Goal: Information Seeking & Learning: Learn about a topic

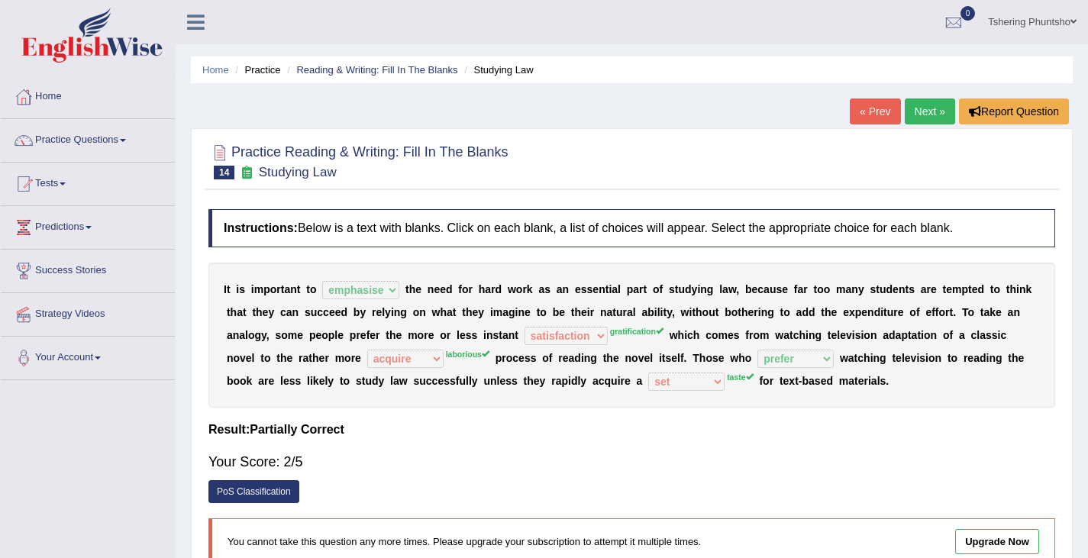
select select "emphasise"
select select "satisfaction"
select select "acquire"
select select "prefer"
select select "set"
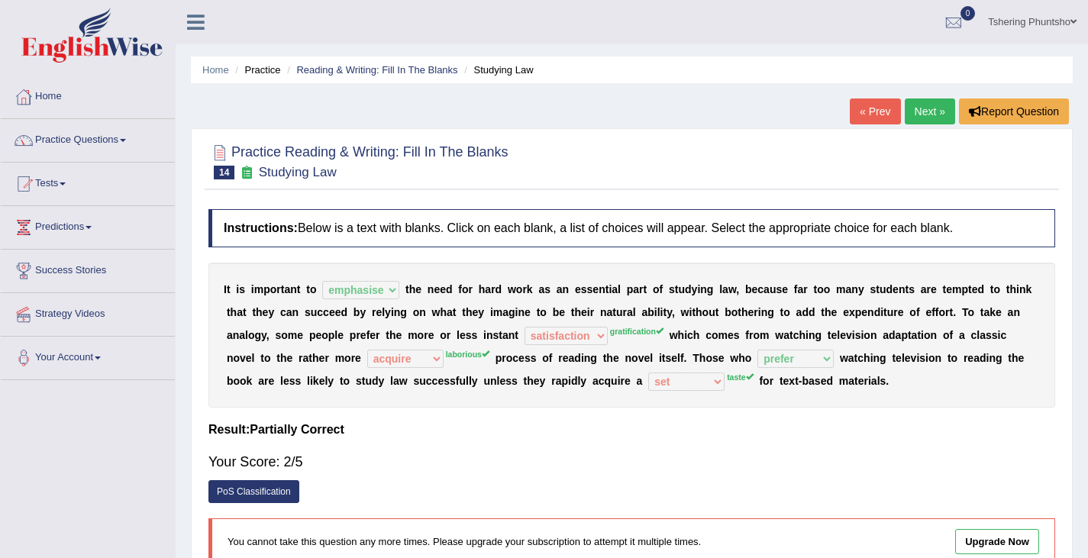
click at [932, 107] on link "Next »" at bounding box center [929, 111] width 50 height 26
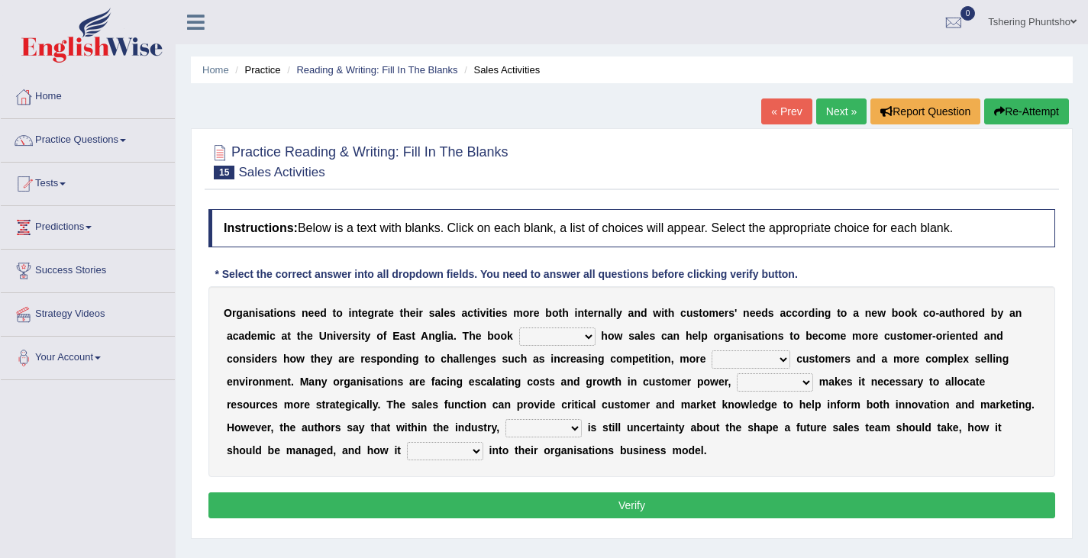
click at [589, 337] on select "expresses addresses injects inspires" at bounding box center [557, 336] width 76 height 18
select select "addresses"
click at [519, 327] on select "expresses addresses injects inspires" at bounding box center [557, 336] width 76 height 18
click at [782, 359] on select "greater valued increased demanding" at bounding box center [750, 359] width 79 height 18
select select "demanding"
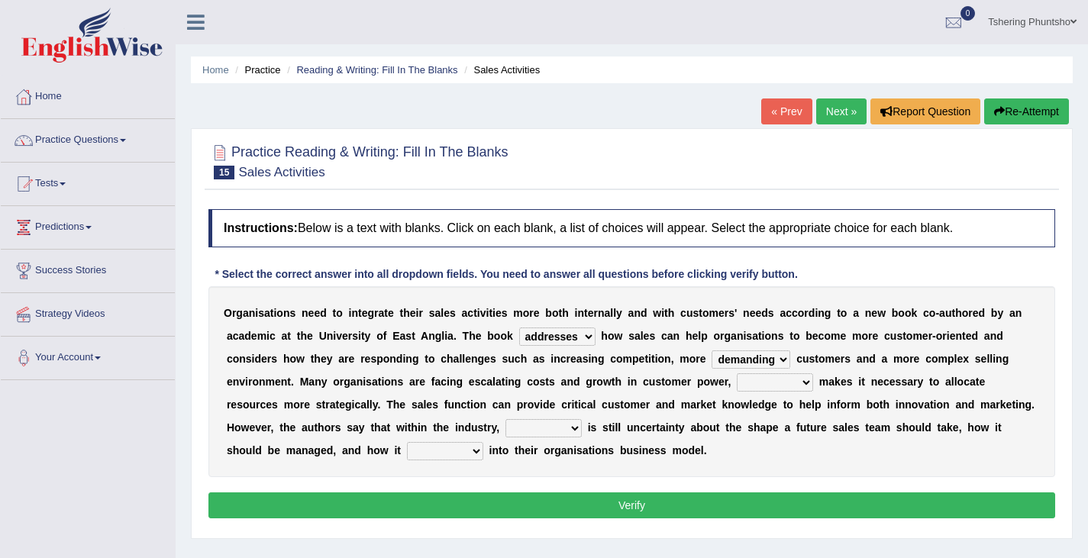
click at [711, 350] on select "greater valued increased demanding" at bounding box center [750, 359] width 79 height 18
click at [804, 382] on select "when where which what" at bounding box center [775, 382] width 76 height 18
select select "which"
click at [737, 373] on select "when where which what" at bounding box center [775, 382] width 76 height 18
click at [570, 427] on select "there their this that" at bounding box center [543, 428] width 76 height 18
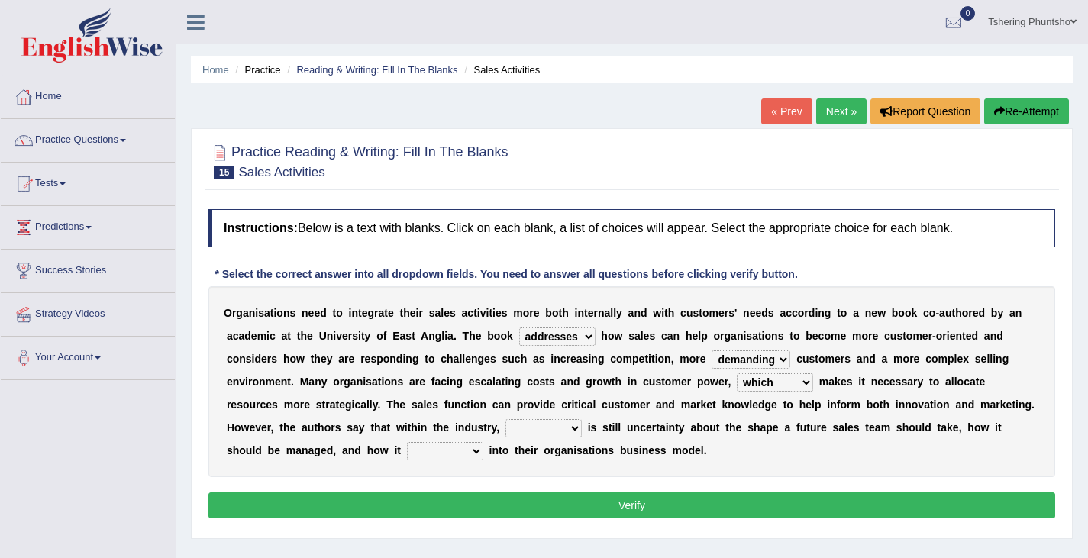
select select "this"
click at [505, 419] on select "there their this that" at bounding box center [543, 428] width 76 height 18
click at [472, 450] on select "forges fills fits forgets" at bounding box center [445, 451] width 76 height 18
select select "fits"
click at [407, 442] on select "forges fills fits forgets" at bounding box center [445, 451] width 76 height 18
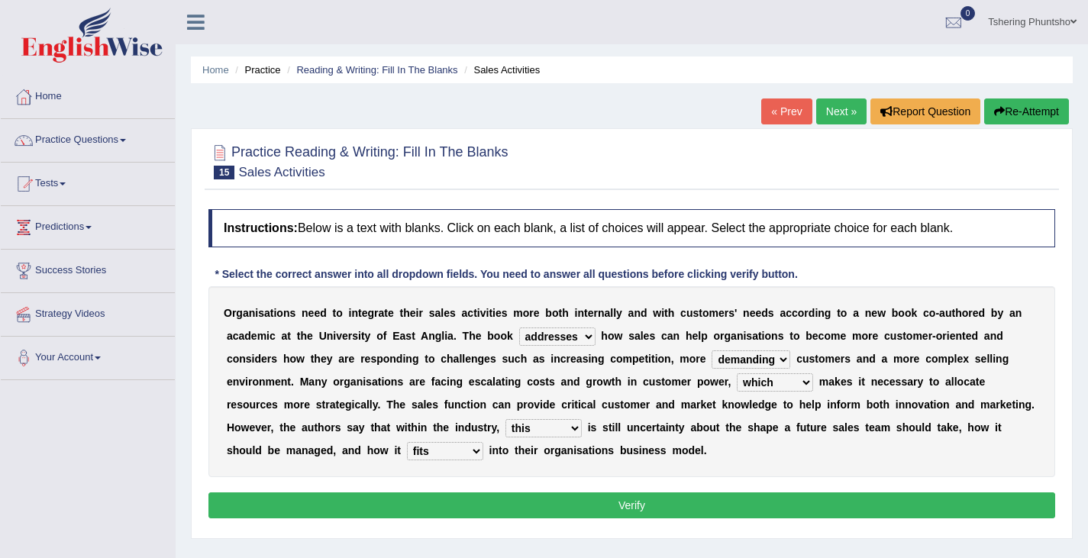
click at [637, 502] on button "Verify" at bounding box center [631, 505] width 846 height 26
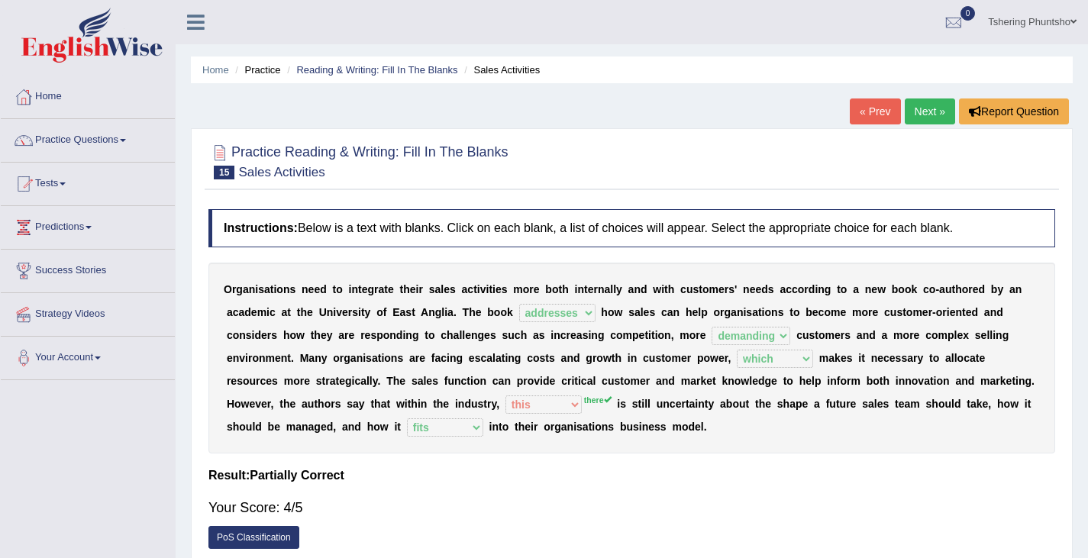
click at [937, 114] on link "Next »" at bounding box center [929, 111] width 50 height 26
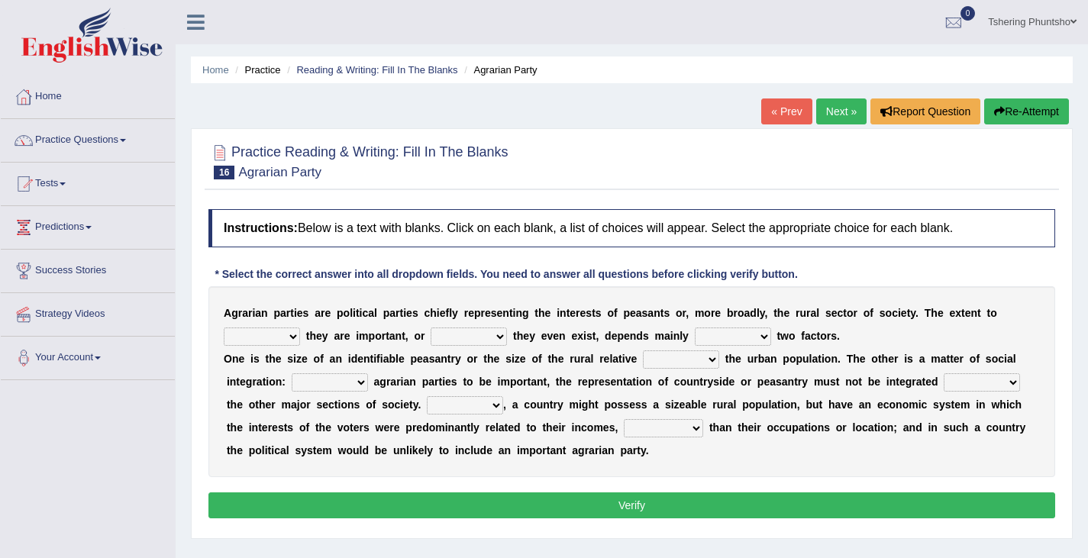
click at [294, 335] on select "where which when were" at bounding box center [262, 336] width 76 height 18
select select "which"
click at [224, 327] on select "where which when were" at bounding box center [262, 336] width 76 height 18
click at [500, 334] on select "other neither either whether" at bounding box center [468, 336] width 76 height 18
select select "whether"
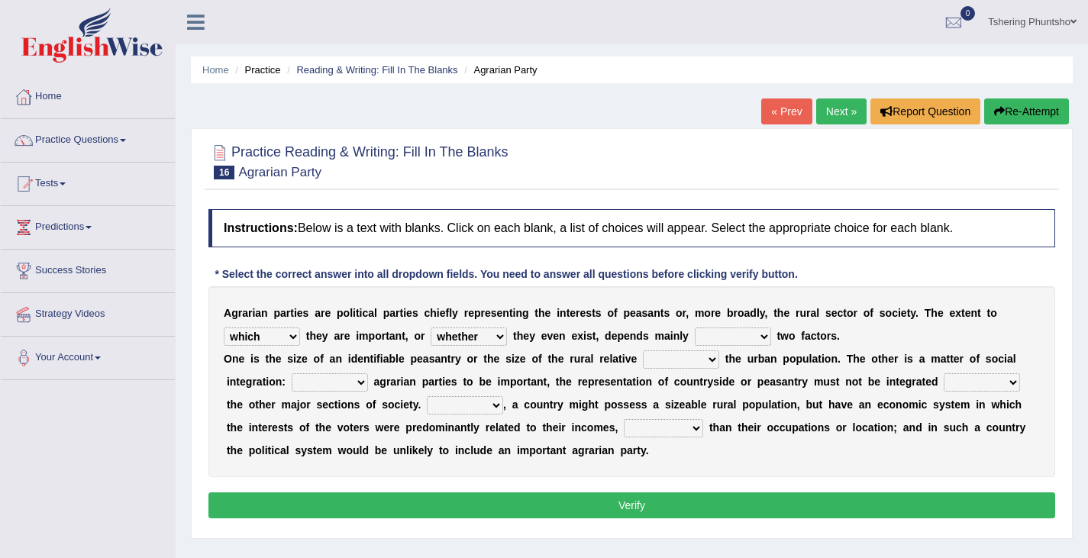
click at [430, 327] on select "other neither either whether" at bounding box center [468, 336] width 76 height 18
click at [763, 337] on select "in on is the" at bounding box center [733, 336] width 76 height 18
select select "on"
click at [695, 327] on select "in on is the" at bounding box center [733, 336] width 76 height 18
click at [711, 360] on select "is to the was" at bounding box center [681, 359] width 76 height 18
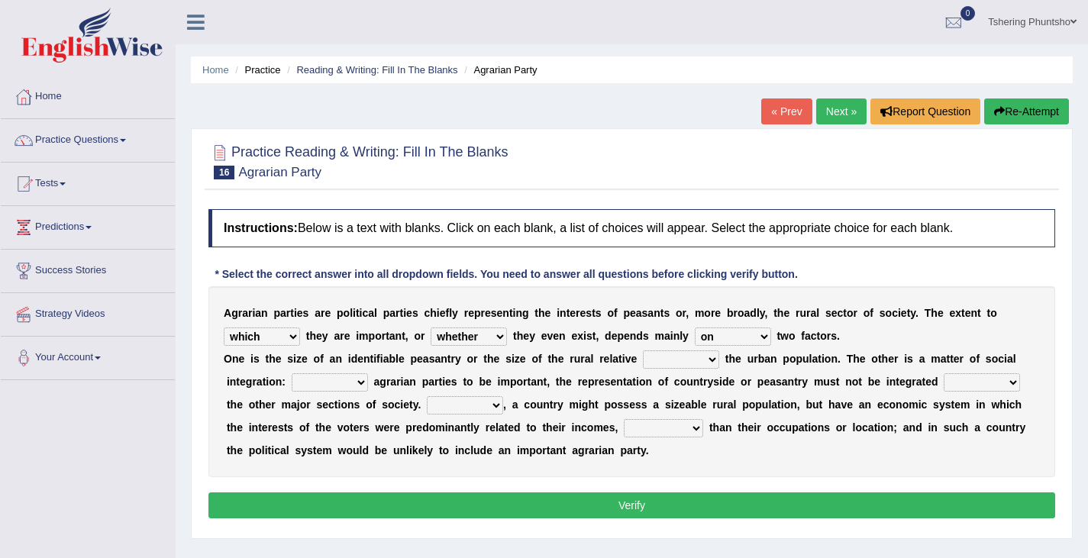
select select "was"
click at [643, 350] on select "is to the was" at bounding box center [681, 359] width 76 height 18
click at [359, 385] on select "From For First Fair" at bounding box center [330, 382] width 76 height 18
select select "For"
click at [292, 373] on select "From For First Fair" at bounding box center [330, 382] width 76 height 18
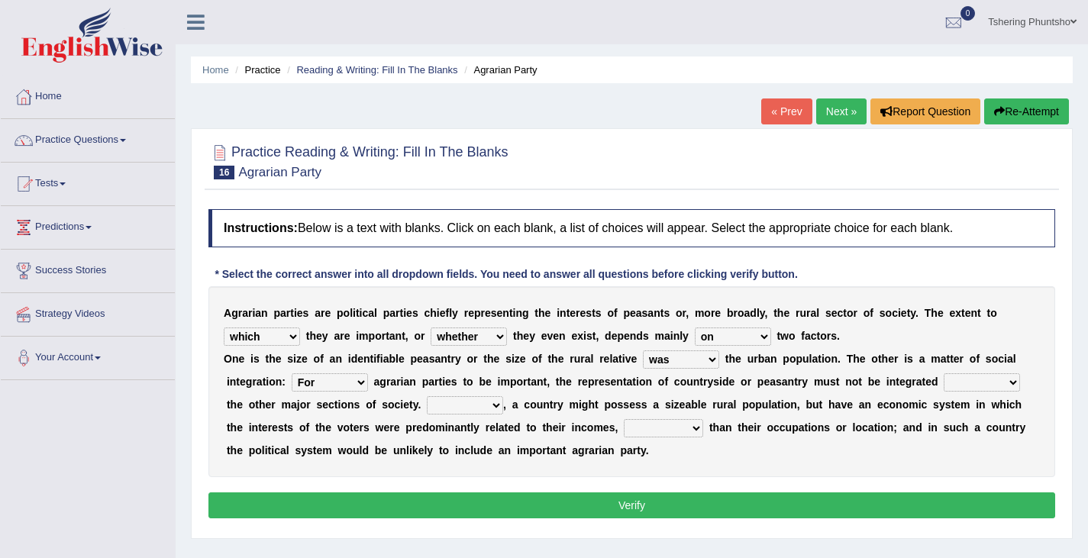
click at [1009, 382] on select "will when were with" at bounding box center [981, 382] width 76 height 18
select select "with"
click at [943, 373] on select "will when were with" at bounding box center [981, 382] width 76 height 18
click at [493, 401] on select "Then There Thus Their" at bounding box center [465, 405] width 76 height 18
click at [545, 471] on div "A g r a r i a n p a r t i e s a r e p o l i t i c a l p a r t i e s c h i e f l…" at bounding box center [631, 381] width 846 height 191
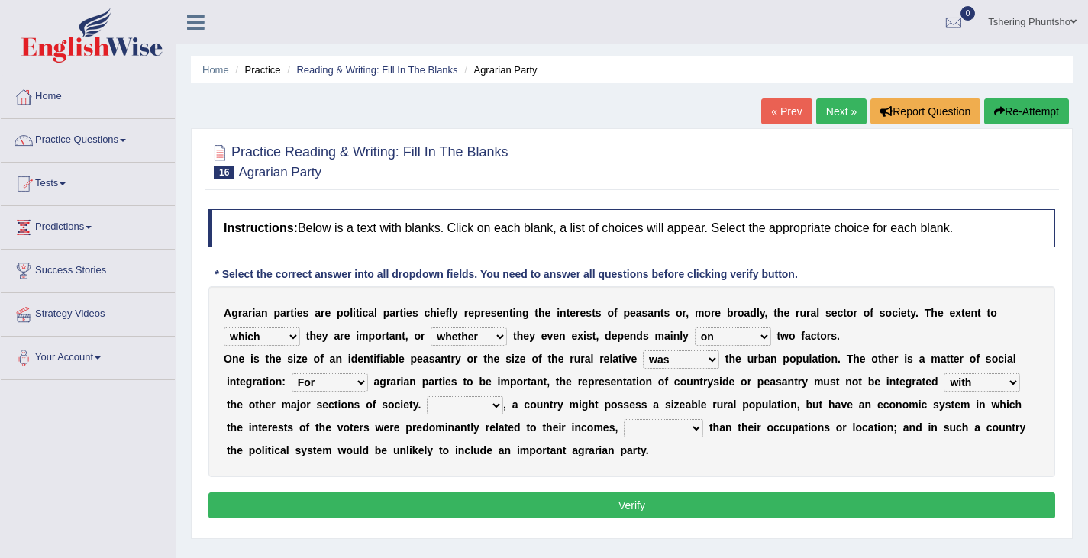
click at [496, 405] on select "Then There Thus Their" at bounding box center [465, 405] width 76 height 18
select select "Thus"
click at [427, 396] on select "Then There Thus Their" at bounding box center [465, 405] width 76 height 18
click at [692, 424] on select "whether rather greater many other" at bounding box center [663, 428] width 79 height 18
select select "rather"
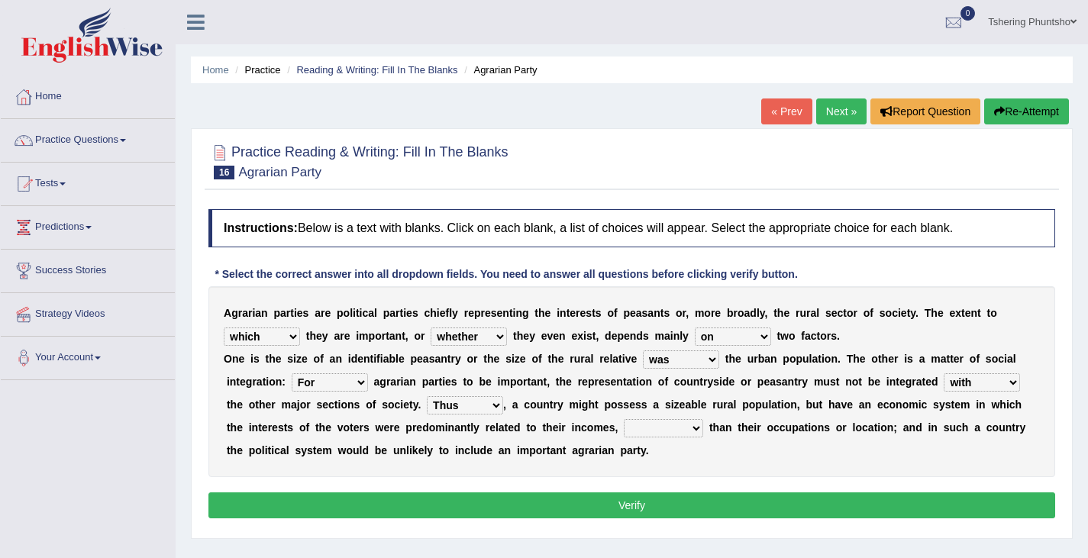
click at [624, 419] on select "whether rather greater many other" at bounding box center [663, 428] width 79 height 18
click at [645, 505] on button "Verify" at bounding box center [631, 505] width 846 height 26
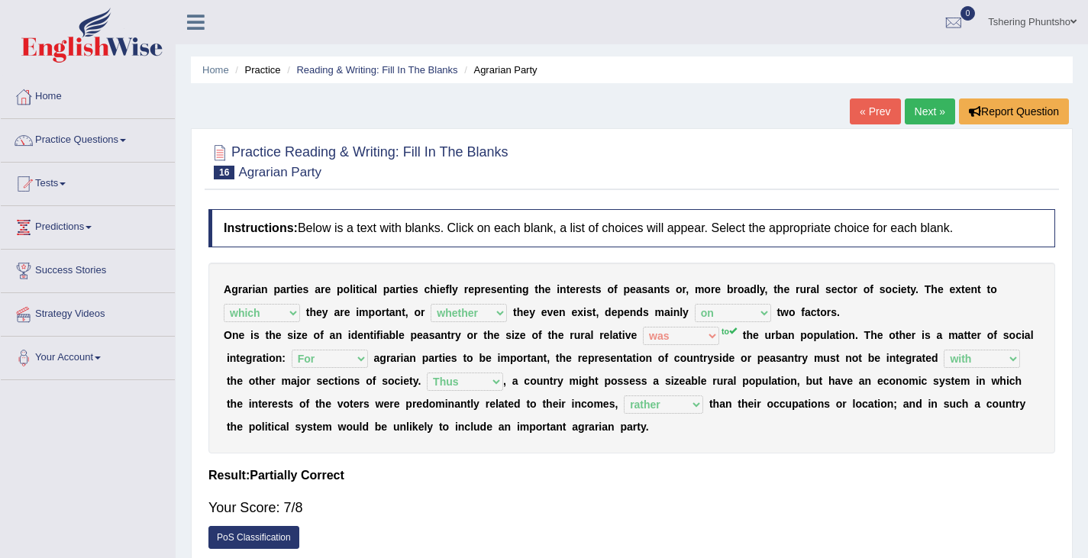
click at [927, 108] on link "Next »" at bounding box center [929, 111] width 50 height 26
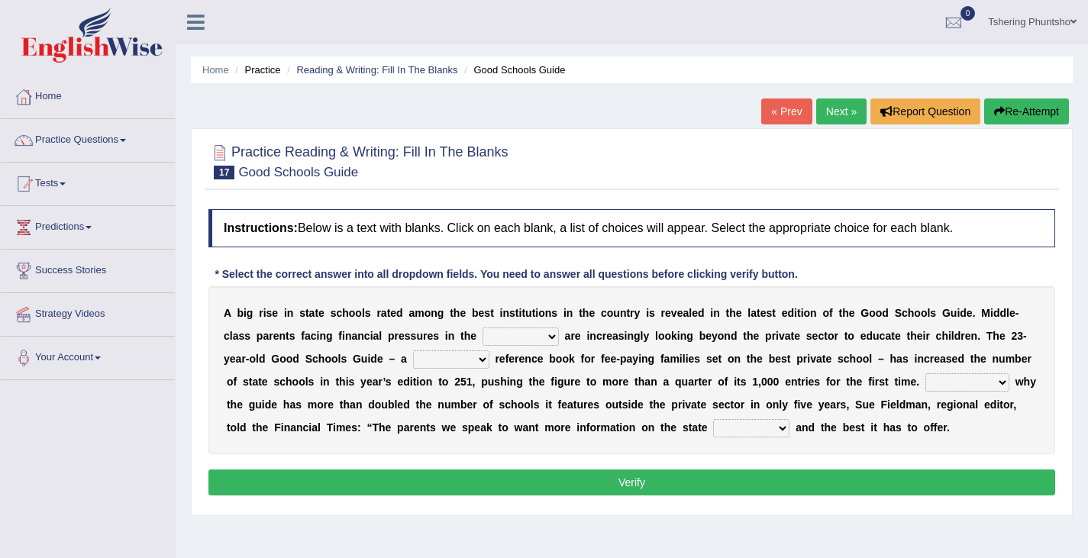
click at [552, 336] on select "downturn inturn external subjective" at bounding box center [520, 336] width 76 height 18
select select "downturn"
click at [482, 327] on select "downturn inturn external subjective" at bounding box center [520, 336] width 76 height 18
click at [479, 356] on select "nicee kind allure popular" at bounding box center [451, 359] width 76 height 18
select select "popular"
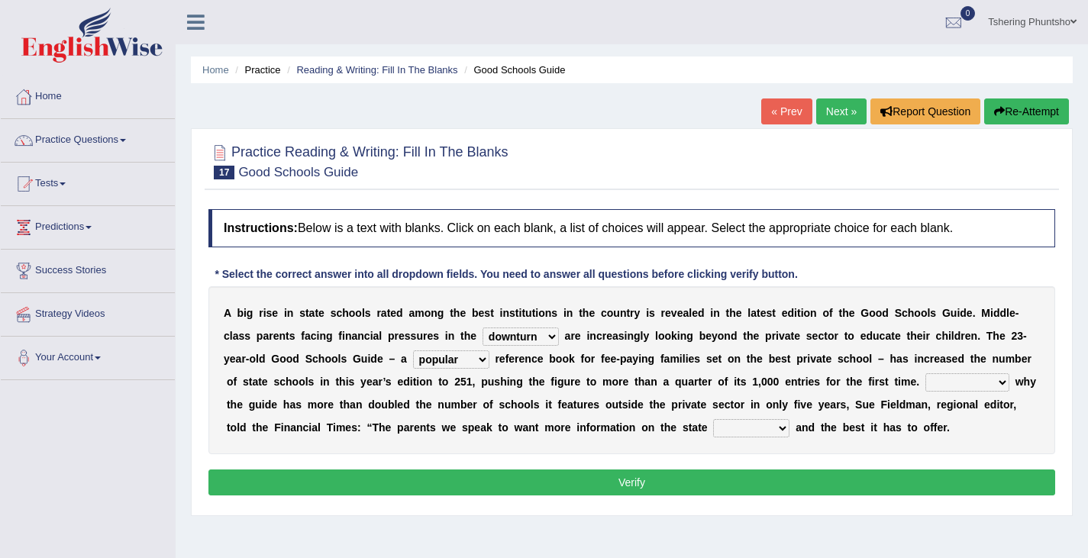
click at [413, 350] on select "nicee kind allure popular" at bounding box center [451, 359] width 76 height 18
click at [1006, 387] on select "Entertaining Exploring Explaining Exorting" at bounding box center [967, 382] width 84 height 18
select select "Explaining"
click at [925, 373] on select "Entertaining Exploring Explaining Exorting" at bounding box center [967, 382] width 84 height 18
click at [786, 430] on select "factor sector vector collector" at bounding box center [751, 428] width 76 height 18
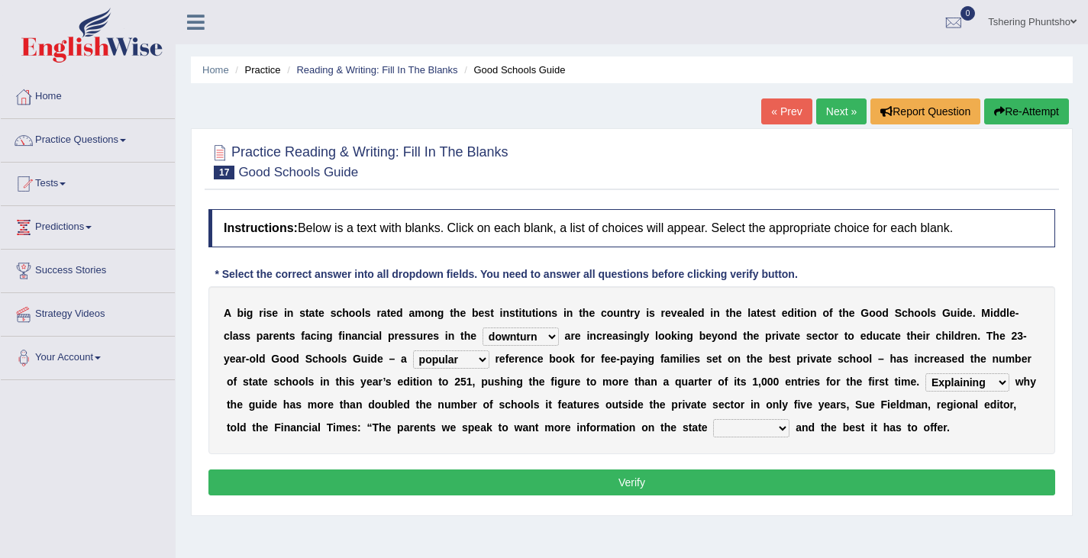
select select "sector"
click at [713, 419] on select "factor sector vector collector" at bounding box center [751, 428] width 76 height 18
click at [645, 490] on button "Verify" at bounding box center [631, 482] width 846 height 26
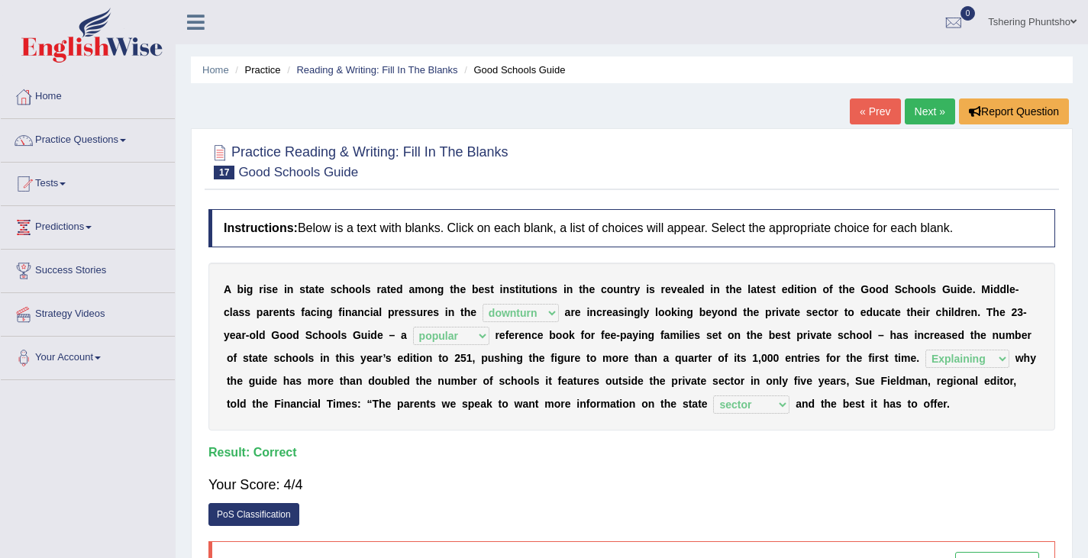
click at [924, 111] on link "Next »" at bounding box center [929, 111] width 50 height 26
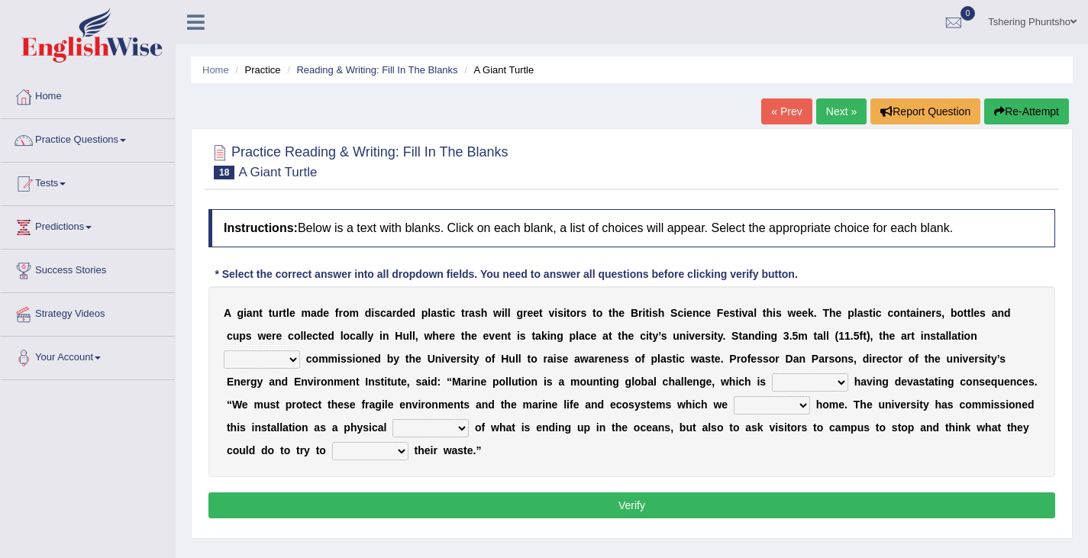
click at [290, 359] on select "was the when were" at bounding box center [262, 359] width 76 height 18
select select "was"
click at [224, 350] on select "was the when were" at bounding box center [262, 359] width 76 height 18
click at [840, 380] on select "ready already steady eveready" at bounding box center [810, 382] width 76 height 18
select select "already"
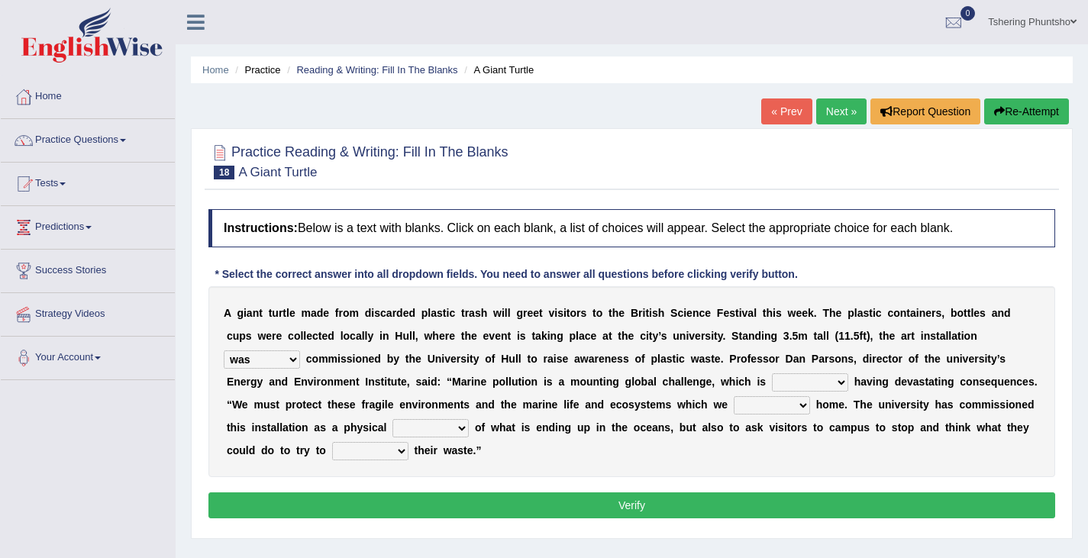
click at [772, 373] on select "ready already steady eveready" at bounding box center [810, 382] width 76 height 18
click at [802, 403] on select "get stay pay call" at bounding box center [771, 405] width 76 height 18
select select "call"
click at [733, 396] on select "get stay pay call" at bounding box center [771, 405] width 76 height 18
click at [459, 426] on select "slider reminder divider grinder" at bounding box center [430, 428] width 76 height 18
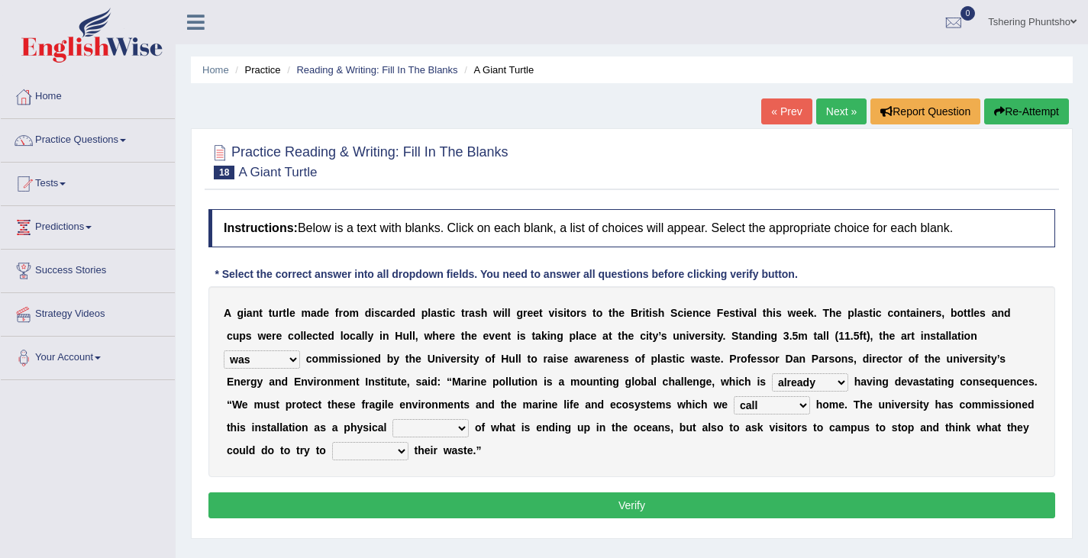
select select "reminder"
click at [392, 419] on select "slider reminder divider grinder" at bounding box center [430, 428] width 76 height 18
click at [397, 450] on select "allure suit route reduce" at bounding box center [370, 451] width 76 height 18
select select "reduce"
click at [332, 442] on select "allure suit route reduce" at bounding box center [370, 451] width 76 height 18
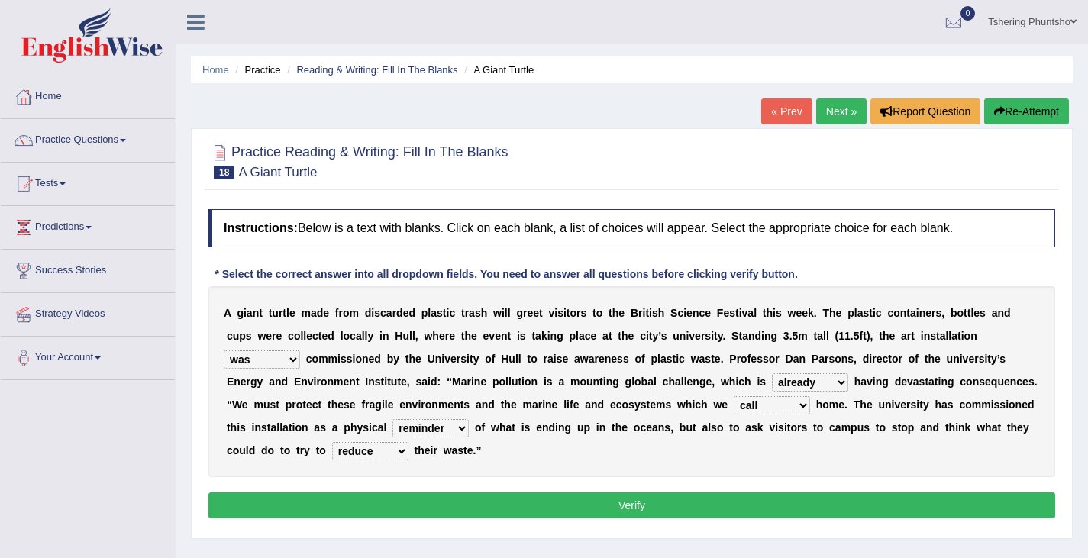
click at [624, 501] on button "Verify" at bounding box center [631, 505] width 846 height 26
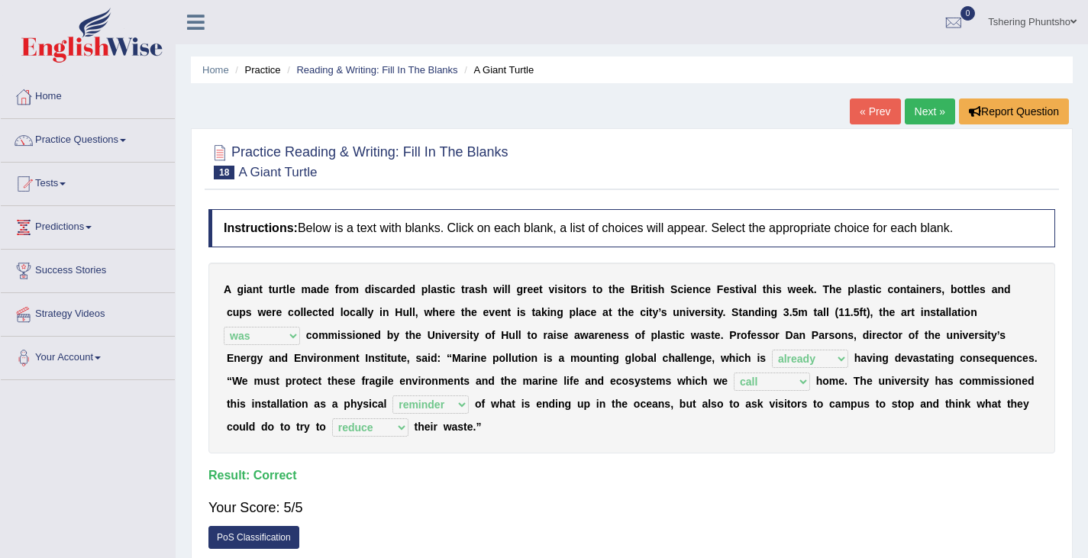
click at [935, 110] on link "Next »" at bounding box center [929, 111] width 50 height 26
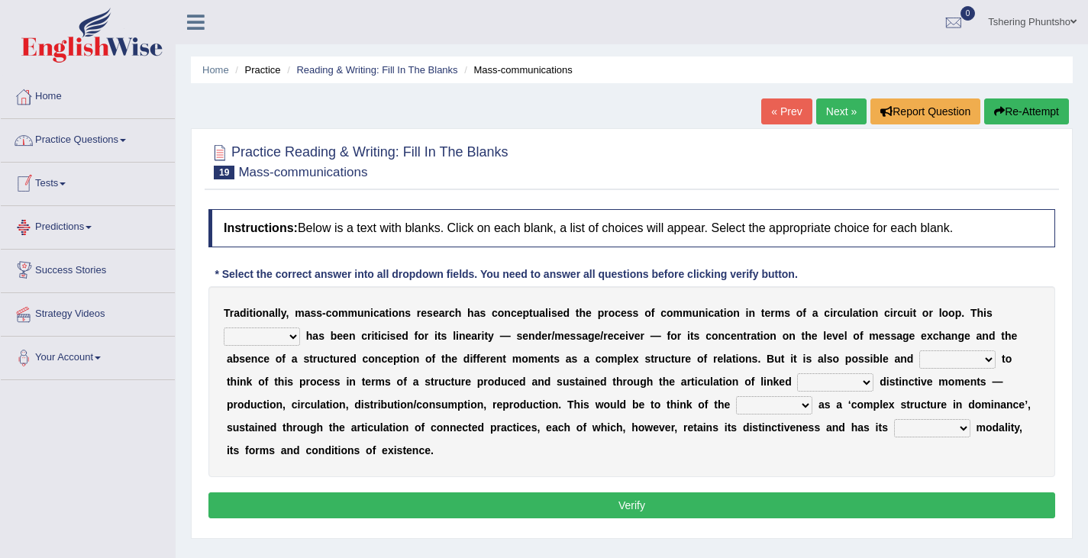
click at [291, 334] on select "odd added model creature" at bounding box center [262, 336] width 76 height 18
select select "creature"
click at [224, 327] on select "odd added model creature" at bounding box center [262, 336] width 76 height 18
click at [986, 356] on select "careful useful helpful hopeful" at bounding box center [957, 359] width 76 height 18
select select "useful"
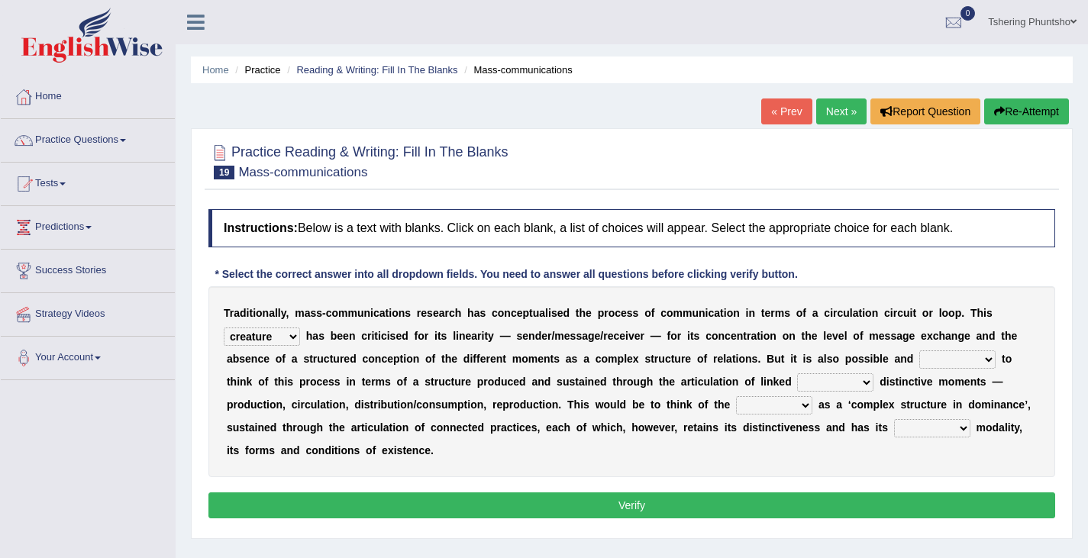
click at [919, 350] on select "careful useful helpful hopeful" at bounding box center [957, 359] width 76 height 18
click at [294, 337] on select "odd added model creature" at bounding box center [262, 336] width 76 height 18
select select "model"
click at [224, 327] on select "odd added model creature" at bounding box center [262, 336] width 76 height 18
click at [873, 383] on b at bounding box center [876, 382] width 6 height 12
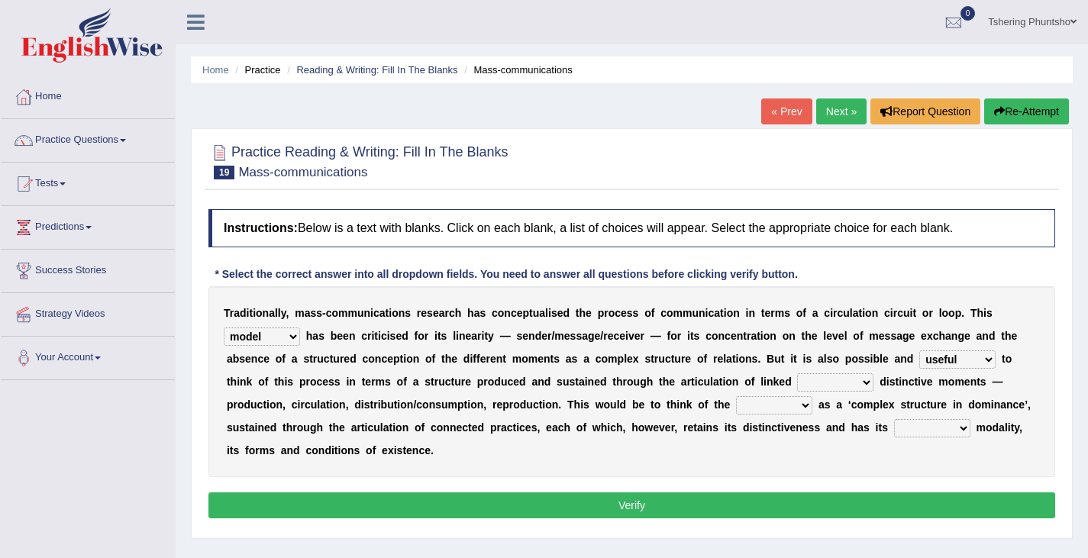
click at [866, 384] on select "and but here more" at bounding box center [835, 382] width 76 height 18
select select "and"
click at [797, 373] on select "and but here more" at bounding box center [835, 382] width 76 height 18
click at [804, 406] on select "process reccess access stress" at bounding box center [774, 405] width 76 height 18
select select "process"
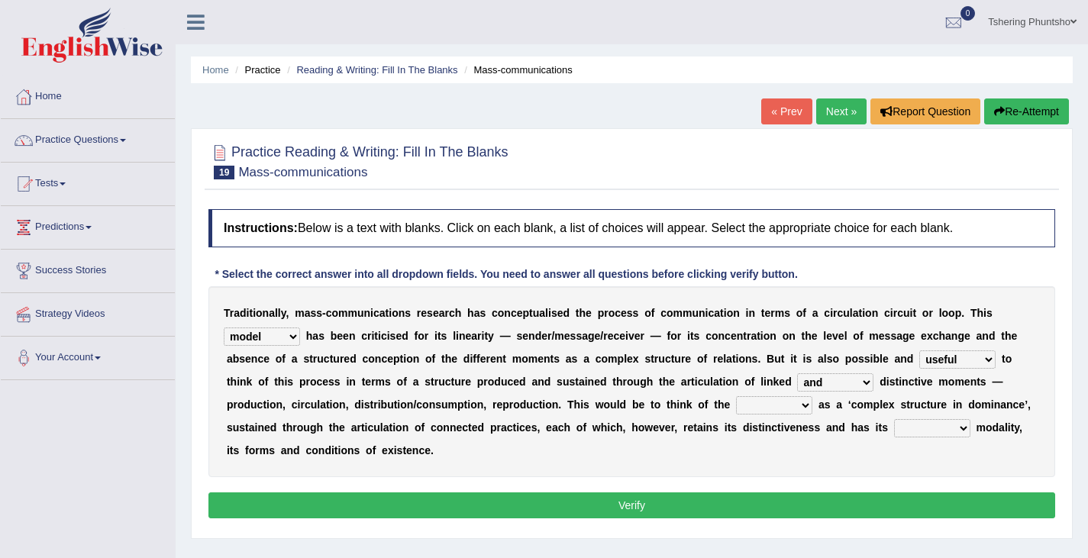
click at [736, 396] on select "process reccess access stress" at bounding box center [774, 405] width 76 height 18
click at [966, 429] on select "real calm specific adheric" at bounding box center [932, 428] width 76 height 18
click at [894, 419] on select "real calm specific adheric" at bounding box center [932, 428] width 76 height 18
click at [957, 427] on select "real calm specific adheric" at bounding box center [932, 428] width 76 height 18
select select "specific"
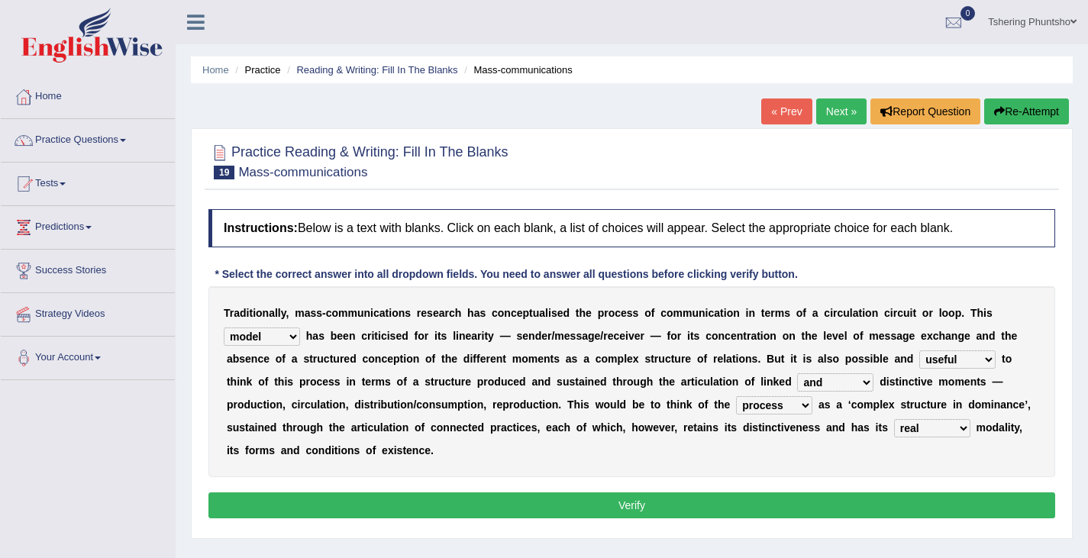
click at [894, 419] on select "real calm specific adheric" at bounding box center [932, 428] width 76 height 18
click at [673, 505] on button "Verify" at bounding box center [631, 505] width 846 height 26
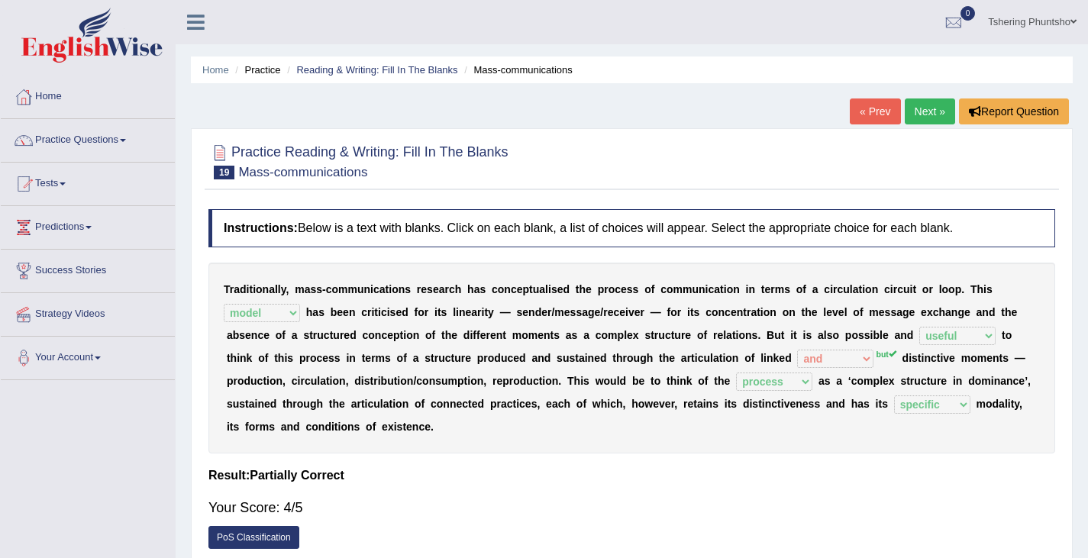
click at [919, 108] on link "Next »" at bounding box center [929, 111] width 50 height 26
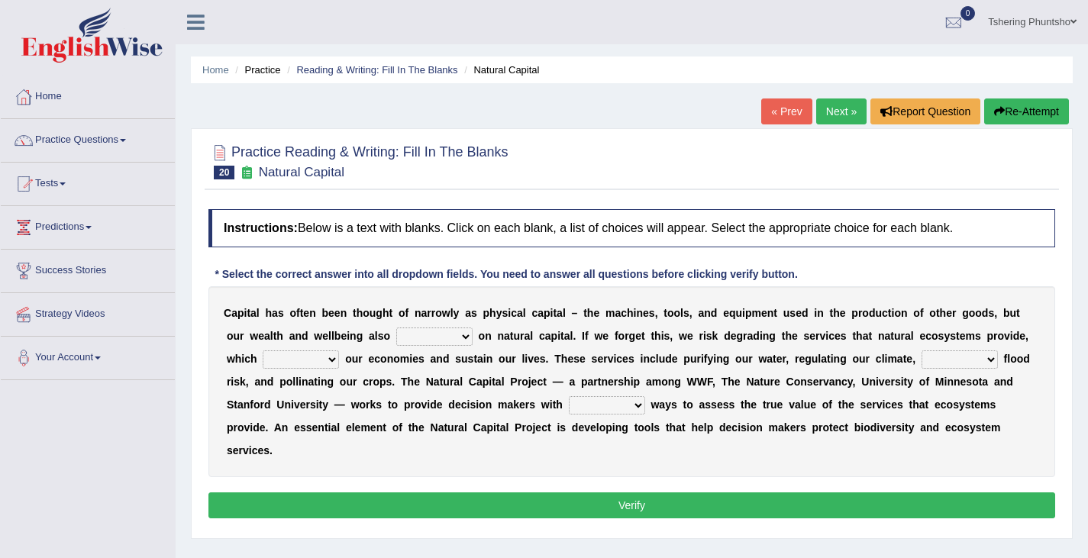
click at [467, 336] on select "rely reply supply apply" at bounding box center [434, 336] width 76 height 18
select select "apply"
click at [396, 327] on select "rely reply supply apply" at bounding box center [434, 336] width 76 height 18
click at [330, 355] on select "import report support export" at bounding box center [301, 359] width 76 height 18
select select "support"
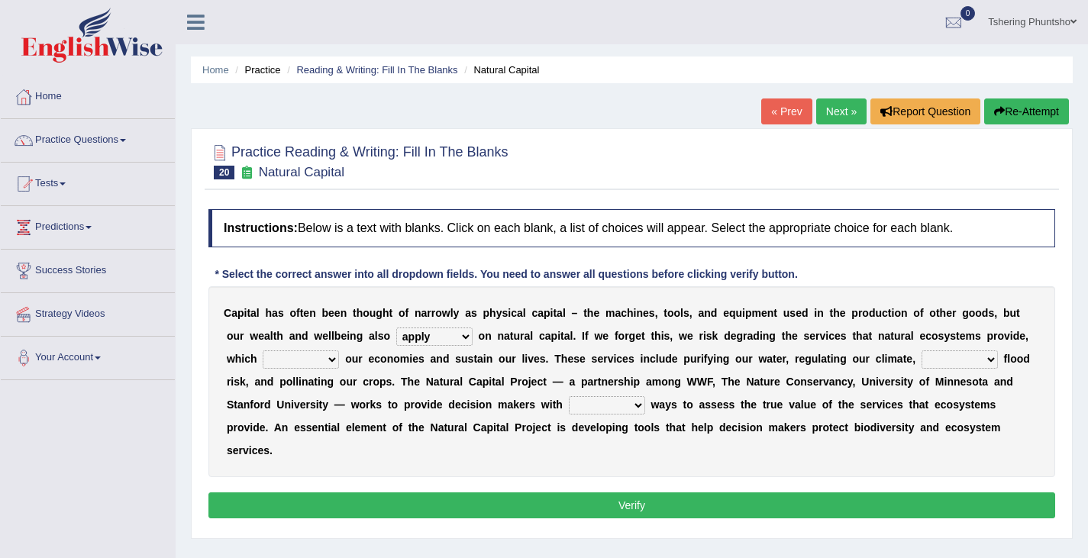
click at [263, 350] on select "import report support export" at bounding box center [301, 359] width 76 height 18
click at [991, 363] on select "bringing lacking staggering reducing" at bounding box center [959, 359] width 76 height 18
select select "reducing"
click at [921, 350] on select "bringing lacking staggering reducing" at bounding box center [959, 359] width 76 height 18
click at [636, 407] on select "liable powerful strong reliable" at bounding box center [607, 405] width 76 height 18
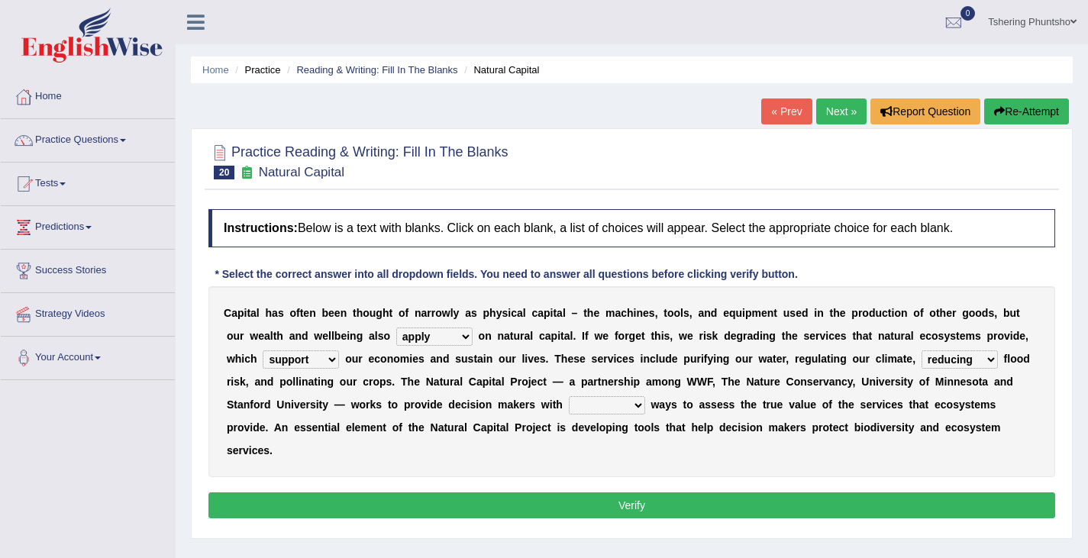
select select "reliable"
click at [569, 396] on select "liable powerful strong reliable" at bounding box center [607, 405] width 76 height 18
click at [595, 508] on button "Verify" at bounding box center [631, 505] width 846 height 26
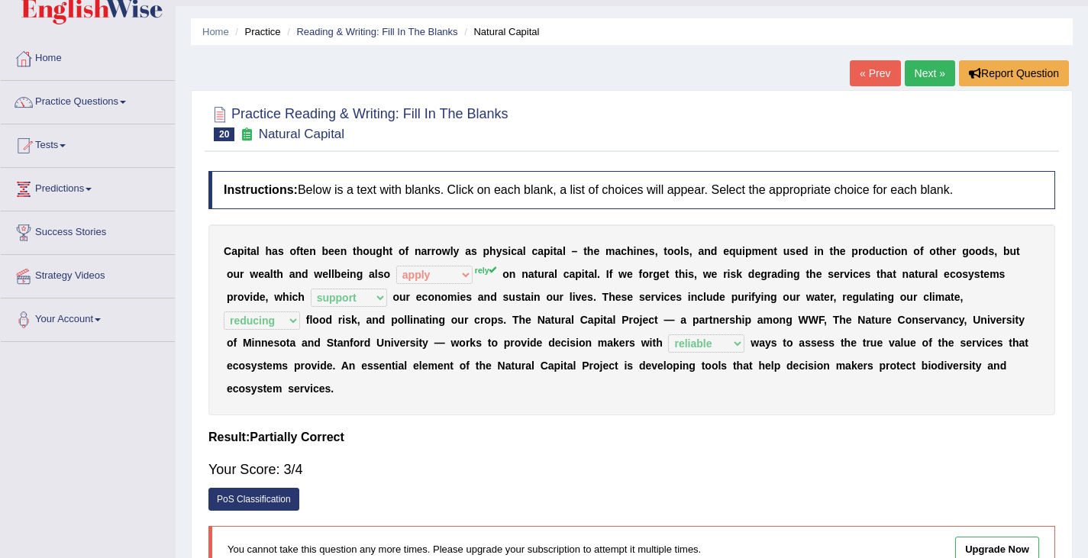
scroll to position [76, 0]
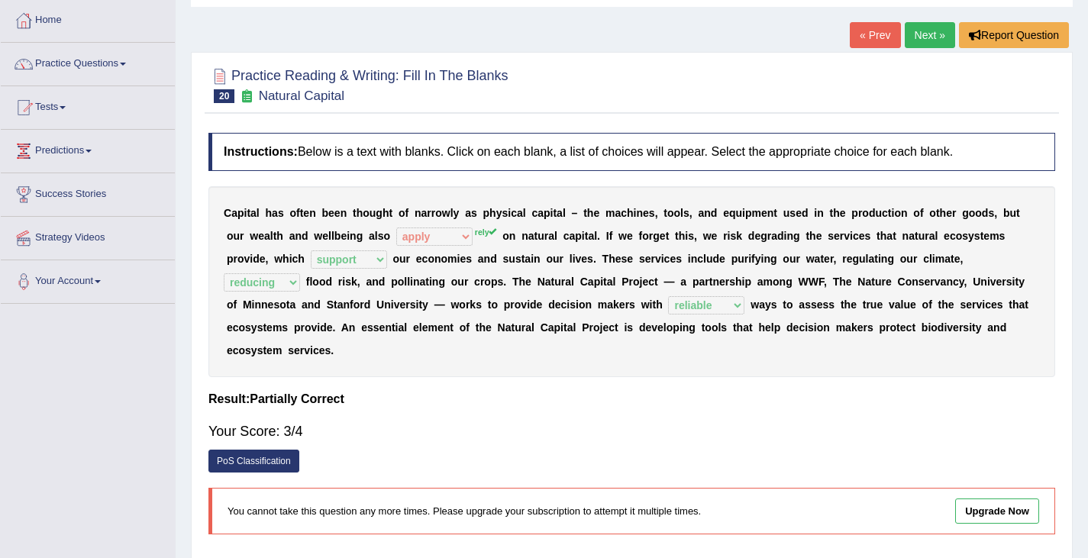
click at [921, 27] on link "Next »" at bounding box center [929, 35] width 50 height 26
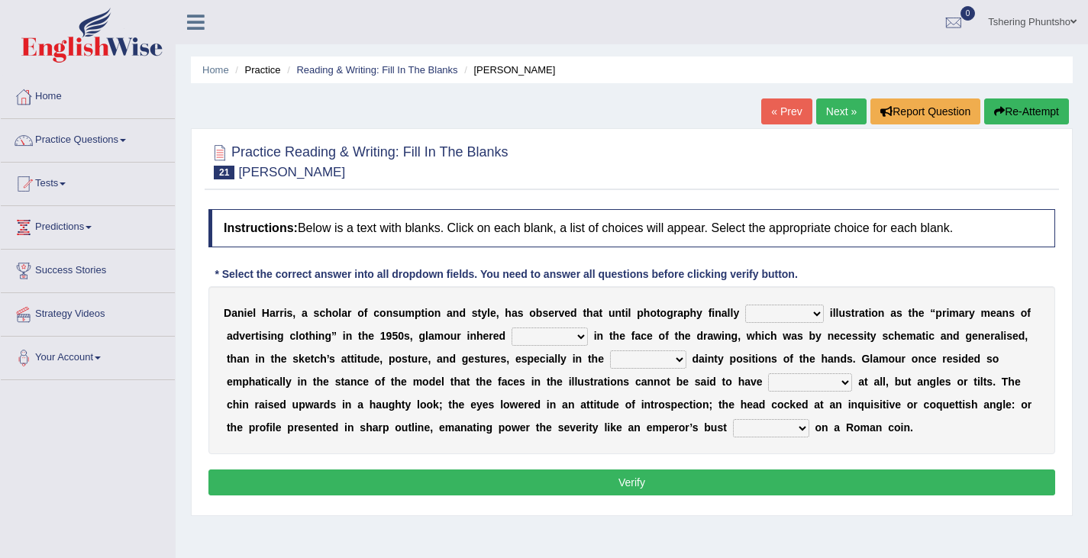
click at [817, 314] on select "supplanted removed supplied assorted" at bounding box center [784, 314] width 79 height 18
select select "supplanted"
click at [745, 305] on select "supplanted removed supplied assorted" at bounding box center [784, 314] width 79 height 18
click at [579, 334] on select "more many lack less" at bounding box center [549, 336] width 76 height 18
select select "many"
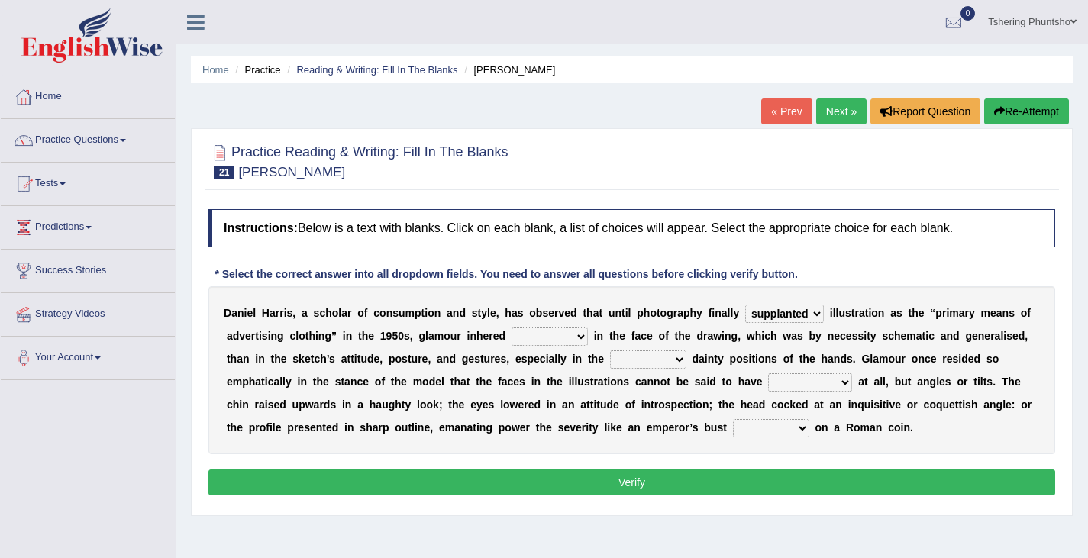
click at [511, 327] on select "more many lack less" at bounding box center [549, 336] width 76 height 18
click at [678, 360] on select "full exact strangely effective" at bounding box center [648, 359] width 76 height 18
select select "exact"
click at [610, 350] on select "full exact strangely effective" at bounding box center [648, 359] width 76 height 18
click at [843, 384] on select "impressed dubbing expressions extensions" at bounding box center [810, 382] width 84 height 18
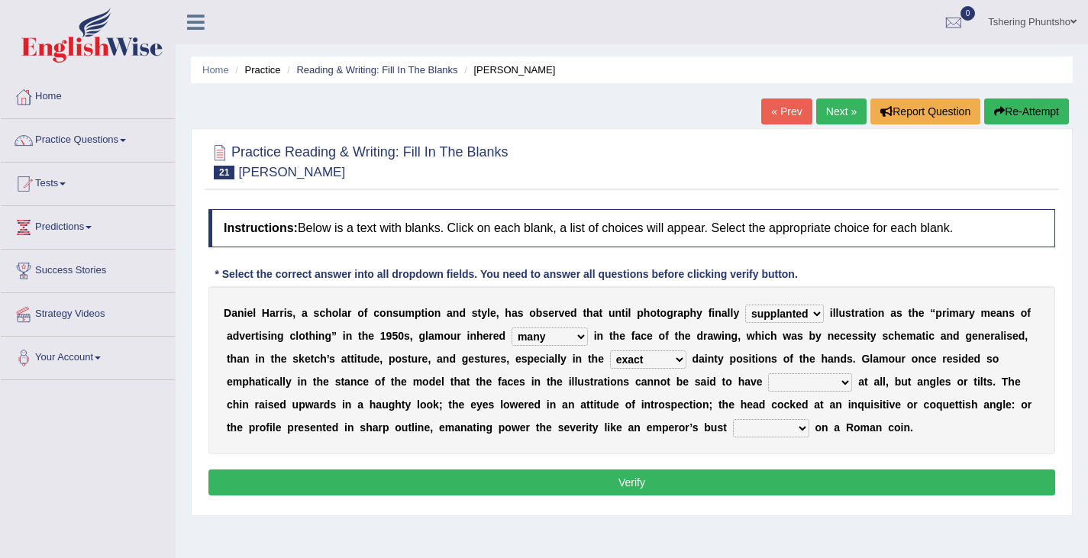
select select "expressions"
click at [768, 373] on select "impressed dubbing expressions extensions" at bounding box center [810, 382] width 84 height 18
click at [801, 426] on select "bossed legalized rebell embossed" at bounding box center [771, 428] width 76 height 18
select select "legalized"
click at [733, 419] on select "bossed legalized rebell embossed" at bounding box center [771, 428] width 76 height 18
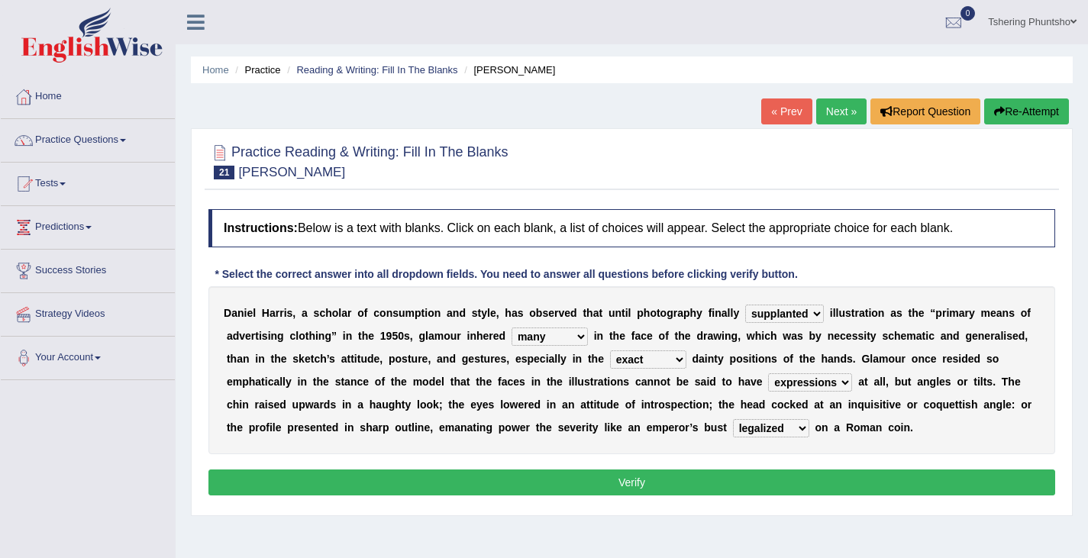
click at [842, 383] on select "impressed dubbing expressions extensions" at bounding box center [810, 382] width 84 height 18
click at [889, 449] on div "D a n i e l H a r r i s , a s c h o l a r o f c o n s u m p t i o n a n d s t y…" at bounding box center [631, 370] width 846 height 168
click at [701, 484] on button "Verify" at bounding box center [631, 482] width 846 height 26
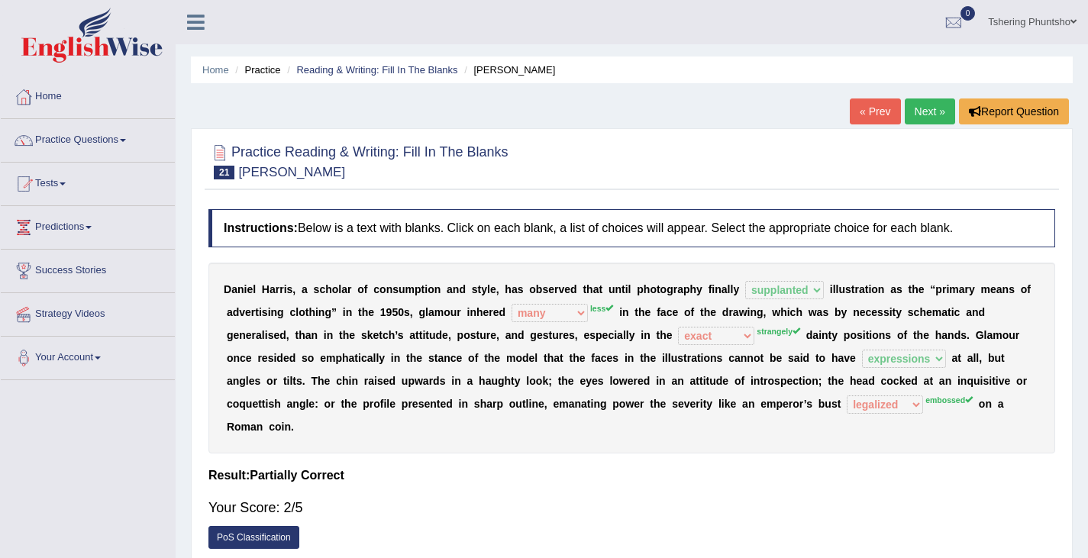
scroll to position [76, 0]
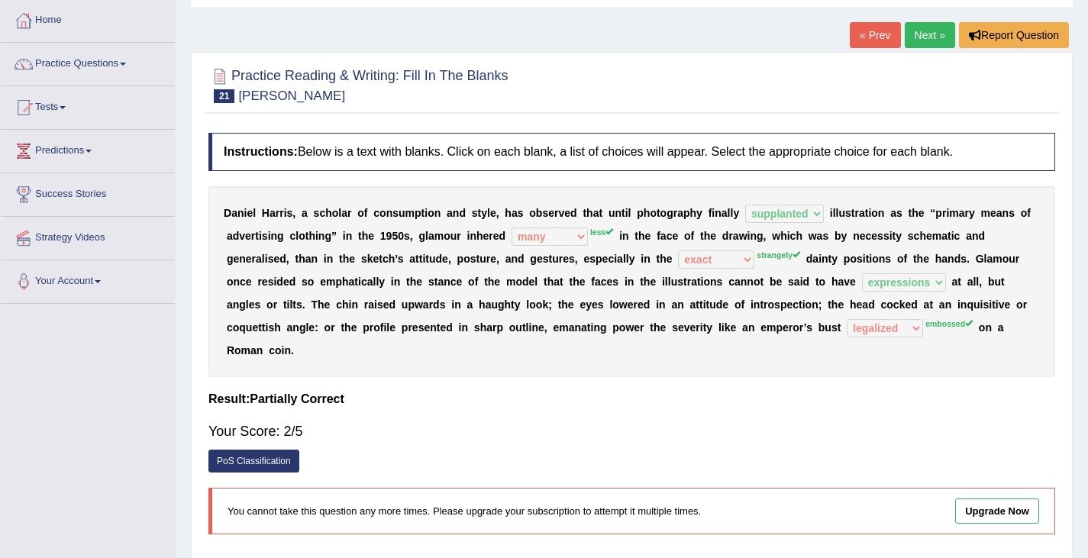
click at [925, 35] on link "Next »" at bounding box center [929, 35] width 50 height 26
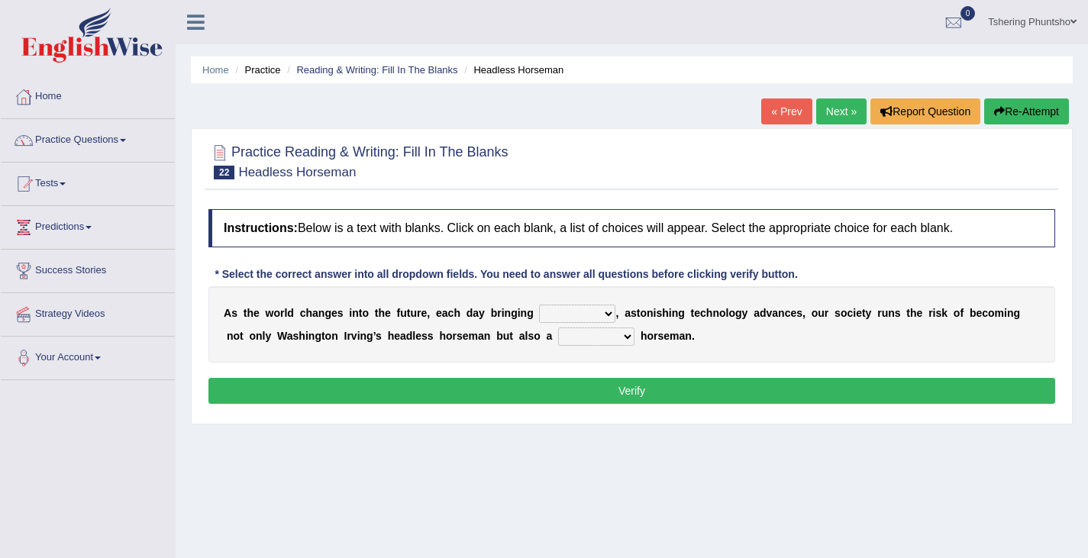
click at [609, 312] on select "back new front extra" at bounding box center [577, 314] width 76 height 18
click at [608, 311] on select "back new front extra" at bounding box center [577, 314] width 76 height 18
select select "new"
click at [539, 305] on select "back new front extra" at bounding box center [577, 314] width 76 height 18
click at [624, 338] on select "heartless rude nice kind" at bounding box center [596, 336] width 76 height 18
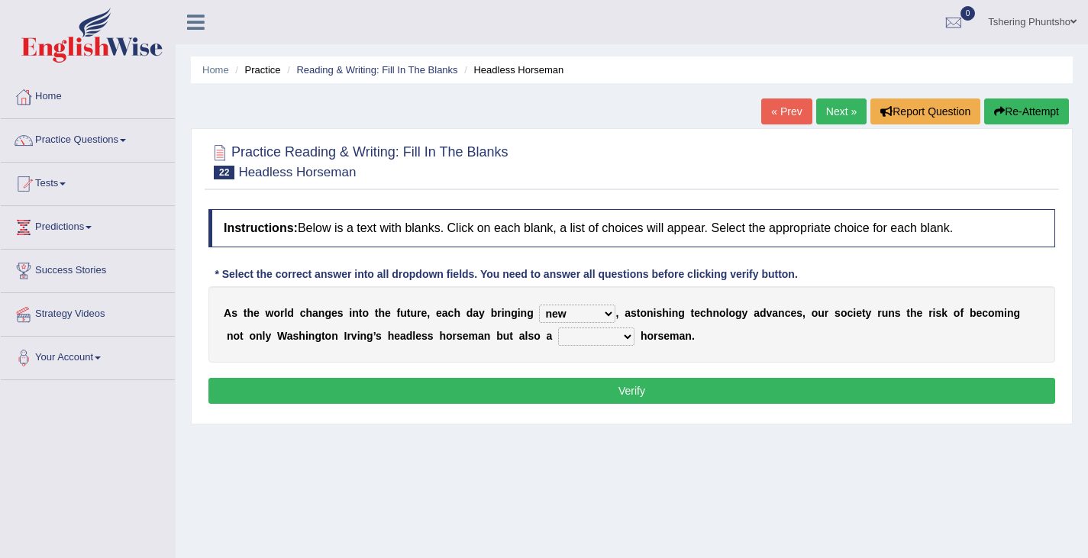
select select "heartless"
click at [558, 327] on select "heartless rude nice kind" at bounding box center [596, 336] width 76 height 18
click at [627, 390] on button "Verify" at bounding box center [631, 391] width 846 height 26
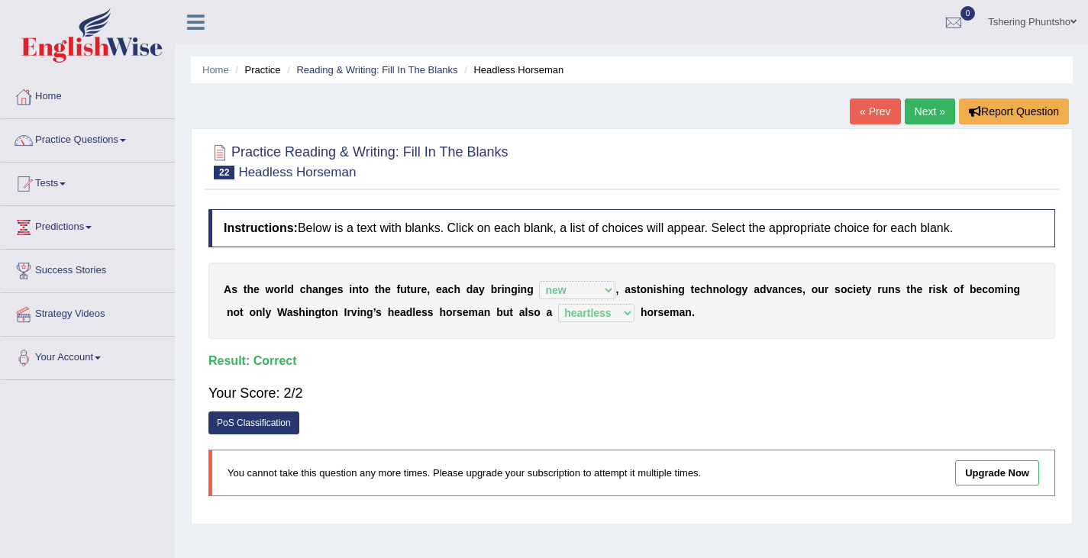
click at [924, 110] on link "Next »" at bounding box center [929, 111] width 50 height 26
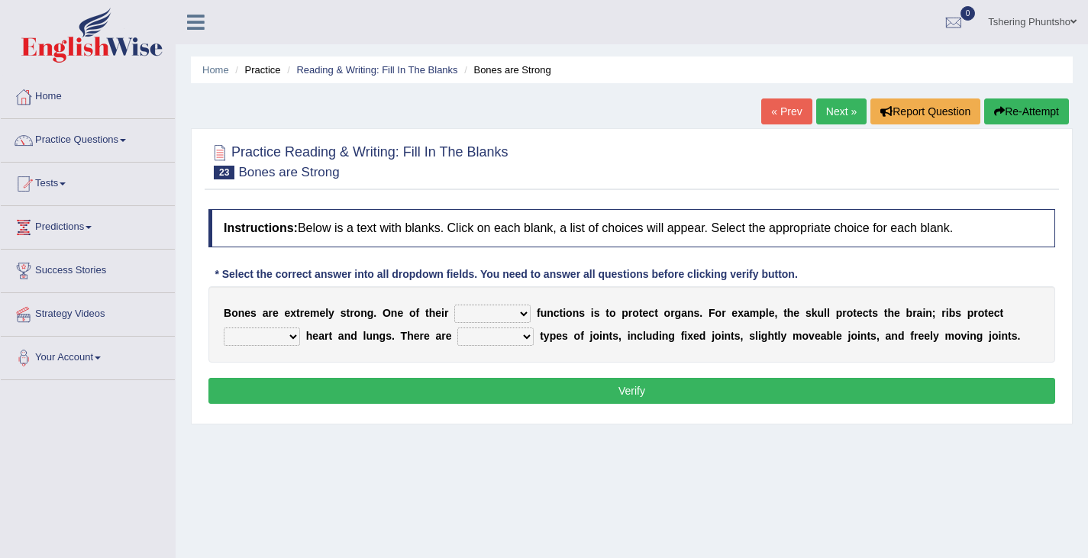
click at [524, 314] on select "first main stable important" at bounding box center [492, 314] width 76 height 18
select select "main"
click at [454, 305] on select "first main stable important" at bounding box center [492, 314] width 76 height 18
click at [295, 337] on select "then there this the" at bounding box center [262, 336] width 76 height 18
select select "the"
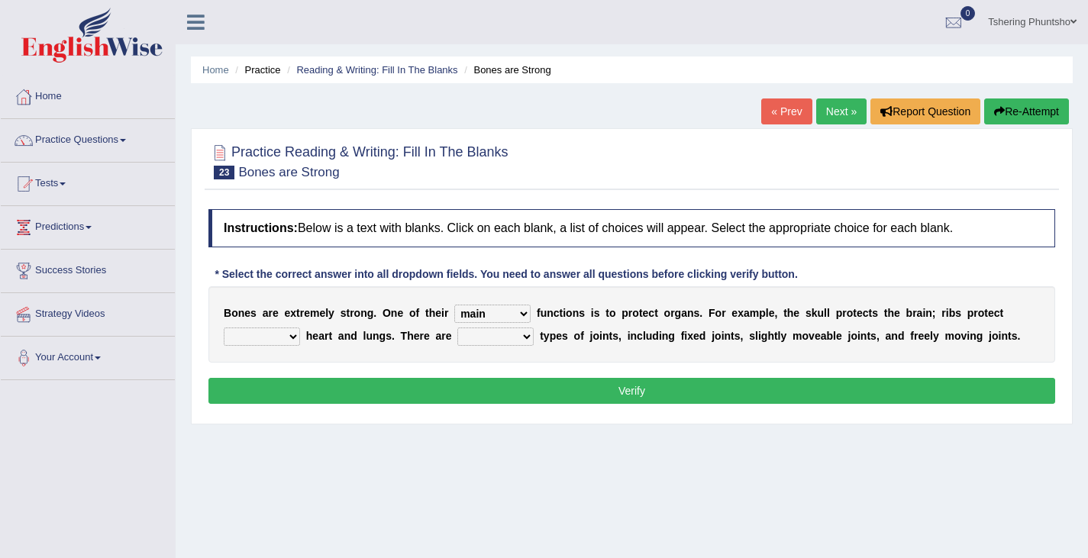
click at [224, 327] on select "then there this the" at bounding box center [262, 336] width 76 height 18
click at [526, 337] on select "several many three seperate" at bounding box center [495, 336] width 76 height 18
select select "several"
click at [457, 327] on select "several many three seperate" at bounding box center [495, 336] width 76 height 18
click at [626, 392] on button "Verify" at bounding box center [631, 391] width 846 height 26
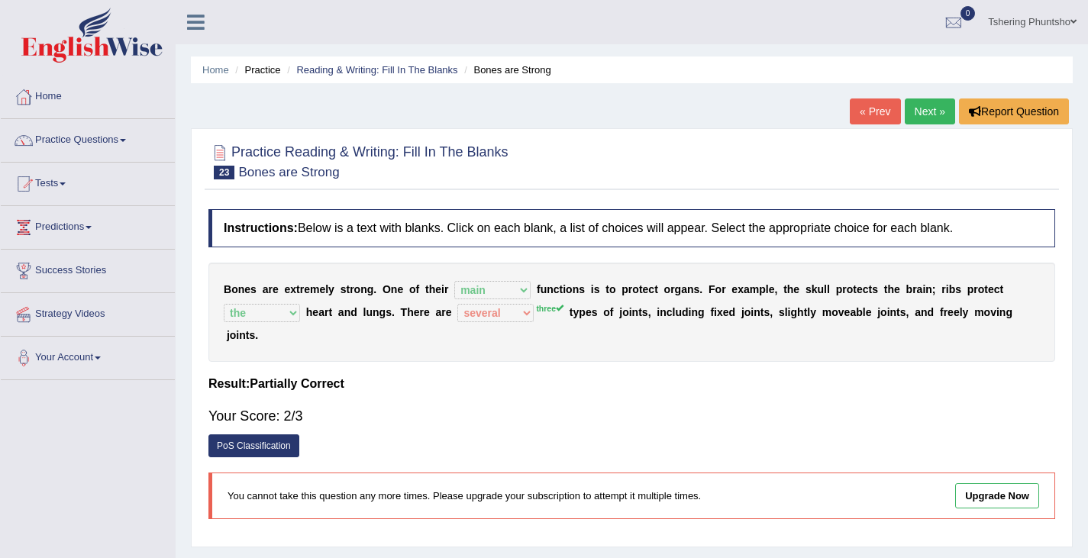
click at [919, 111] on link "Next »" at bounding box center [929, 111] width 50 height 26
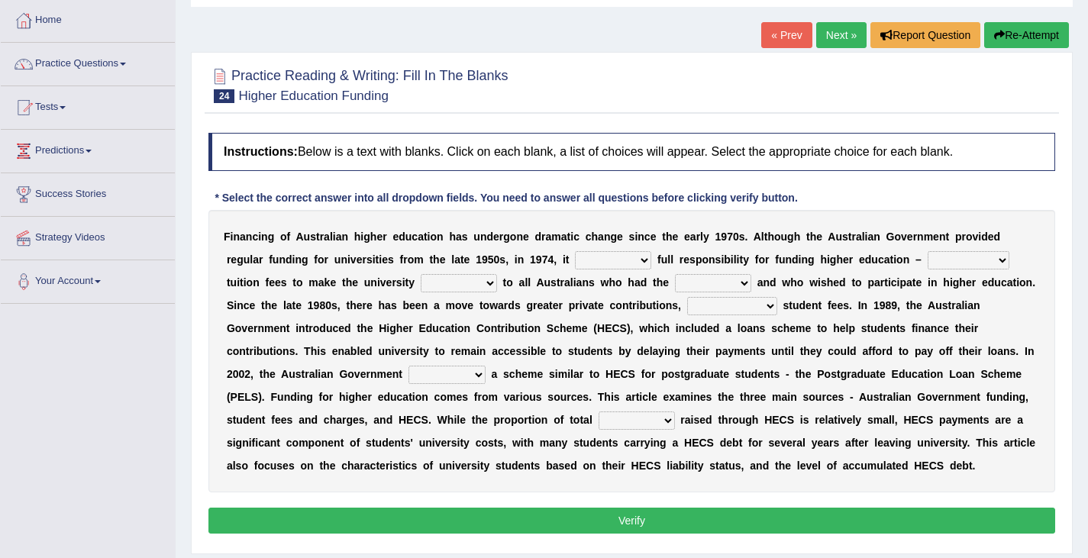
click at [645, 260] on select "affirmed assumed allured attacked" at bounding box center [613, 260] width 76 height 18
click at [575, 251] on select "affirmed assumed allured attacked" at bounding box center [613, 260] width 76 height 18
click at [643, 260] on select "affirmed assumed allured attacked" at bounding box center [613, 260] width 76 height 18
select select "affirmed"
click at [575, 251] on select "affirmed assumed allured attacked" at bounding box center [613, 260] width 76 height 18
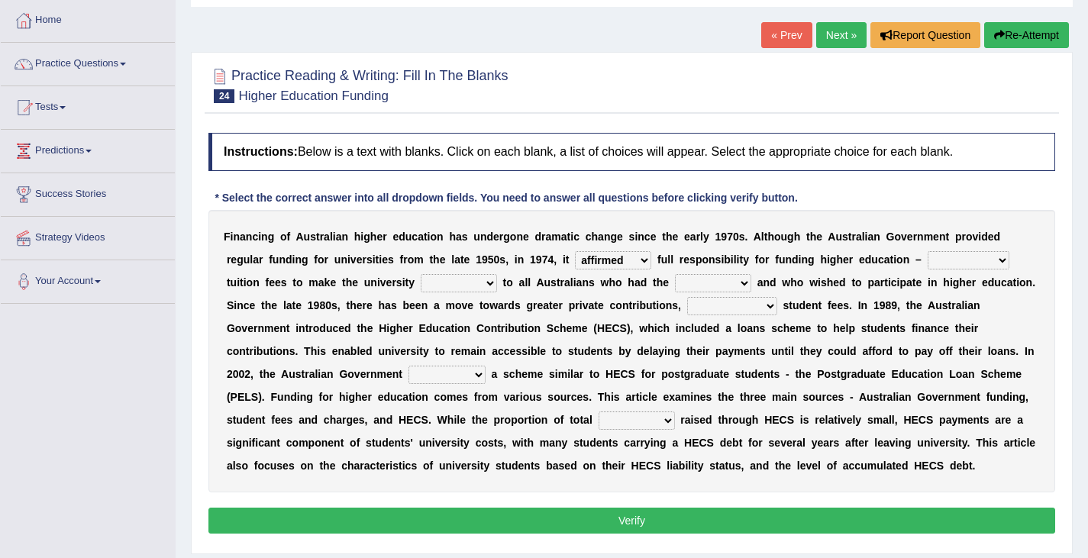
click at [999, 259] on select "polishing astonishing ravishing abolishing" at bounding box center [968, 260] width 82 height 18
select select "astonishing"
click at [927, 251] on select "polishing astonishing ravishing abolishing" at bounding box center [968, 260] width 82 height 18
click at [490, 283] on select "accessible excessed accessed recessible" at bounding box center [459, 283] width 76 height 18
select select "accessible"
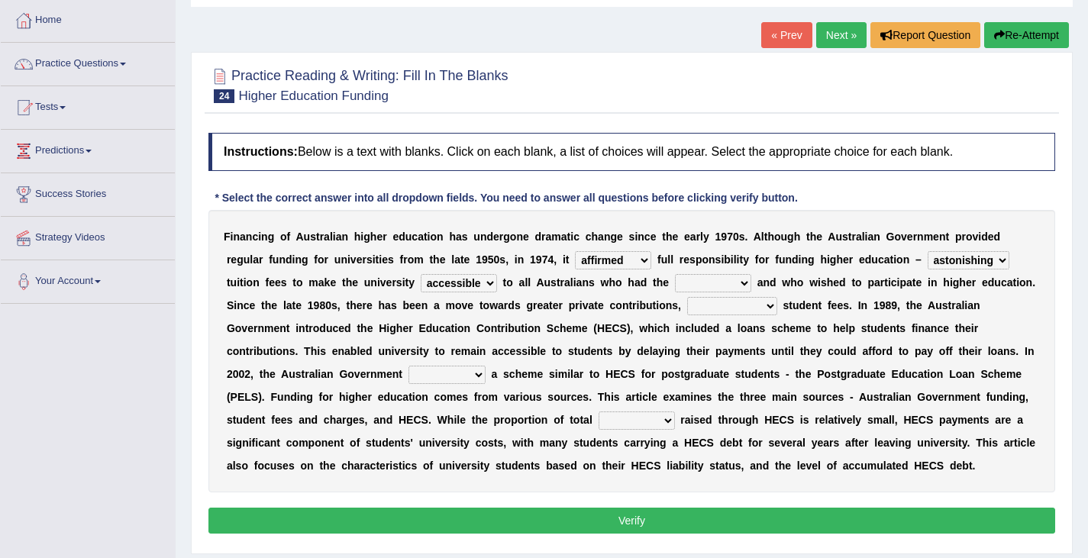
click at [421, 274] on select "accessible excessed accessed recessible" at bounding box center [459, 283] width 76 height 18
click at [742, 281] on select "credit added ability steaded" at bounding box center [713, 283] width 76 height 18
select select "ability"
click at [675, 274] on select "credit added ability steaded" at bounding box center [713, 283] width 76 height 18
click at [767, 305] on select "ridiculously particularly sustainability accessibility" at bounding box center [732, 306] width 90 height 18
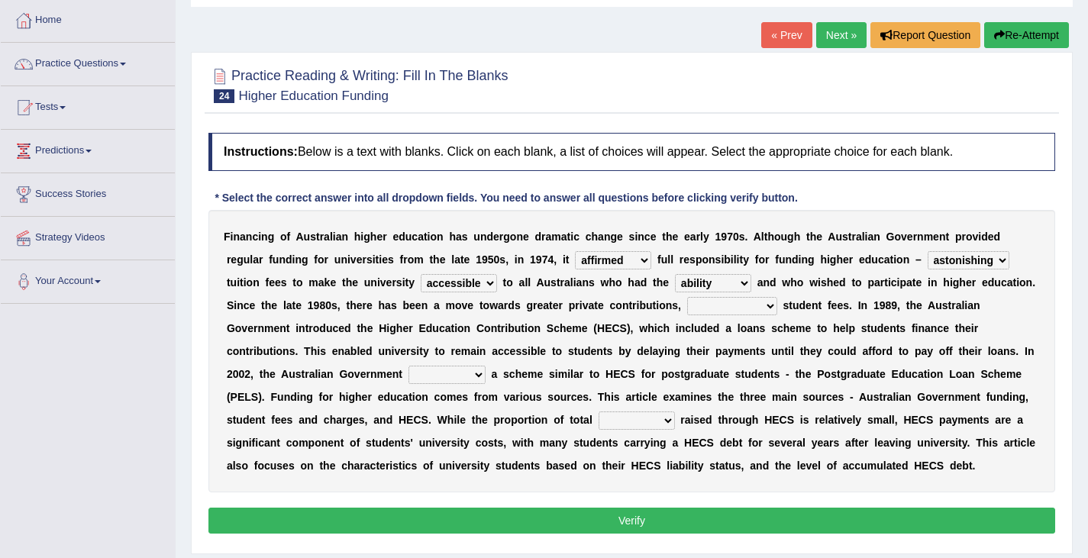
select select "particularly"
click at [687, 297] on select "ridiculously particularly sustainability accessibility" at bounding box center [732, 306] width 90 height 18
click at [477, 374] on select "reduced affused refused introduced" at bounding box center [446, 375] width 77 height 18
select select "introduced"
click at [408, 366] on select "reduced affused refused introduced" at bounding box center [446, 375] width 77 height 18
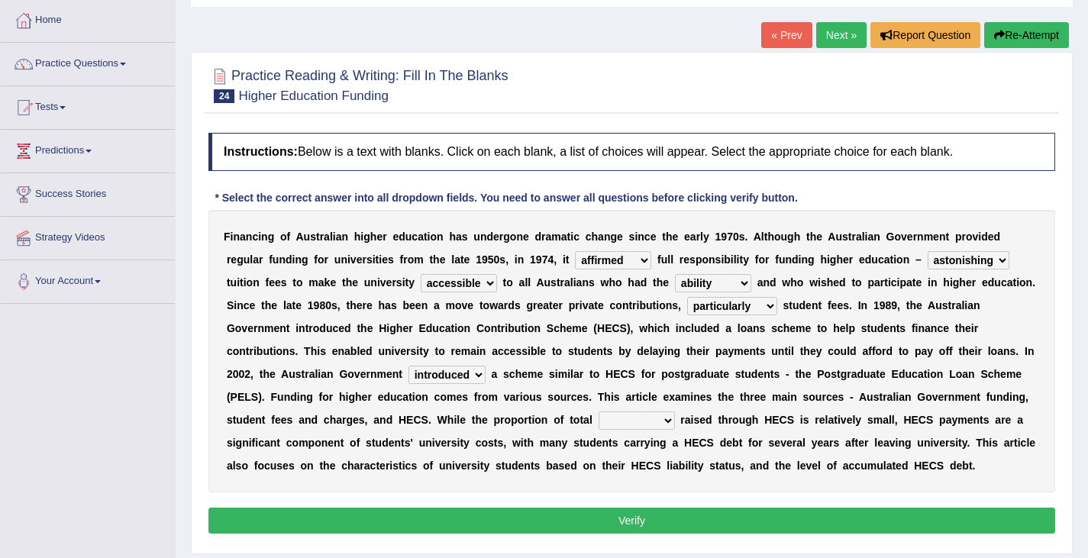
click at [666, 423] on select "money revenue losses funds" at bounding box center [636, 420] width 76 height 18
select select "funds"
click at [598, 411] on select "money revenue losses funds" at bounding box center [636, 420] width 76 height 18
click at [669, 524] on button "Verify" at bounding box center [631, 521] width 846 height 26
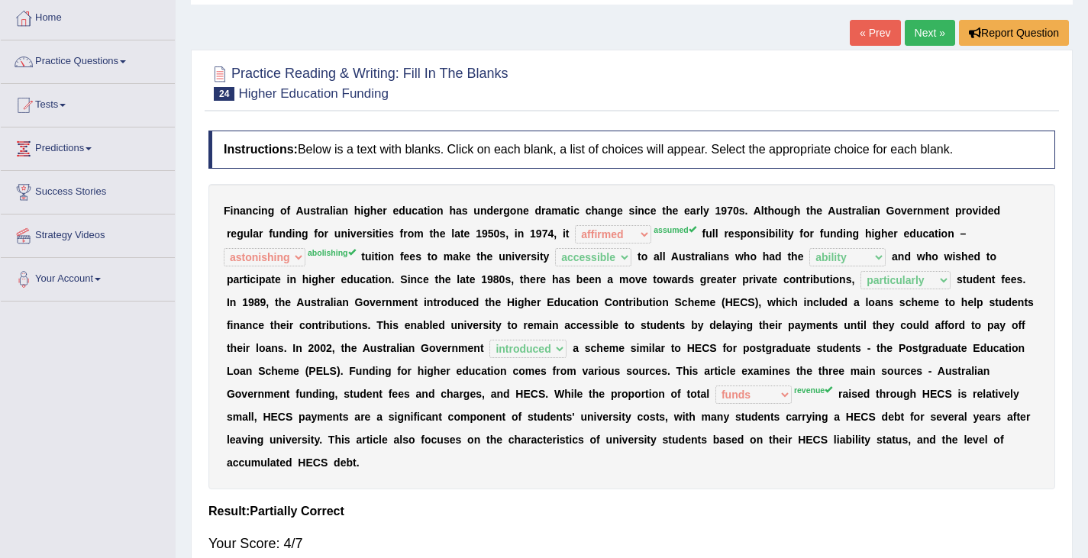
scroll to position [246, 0]
